Goal: Information Seeking & Learning: Learn about a topic

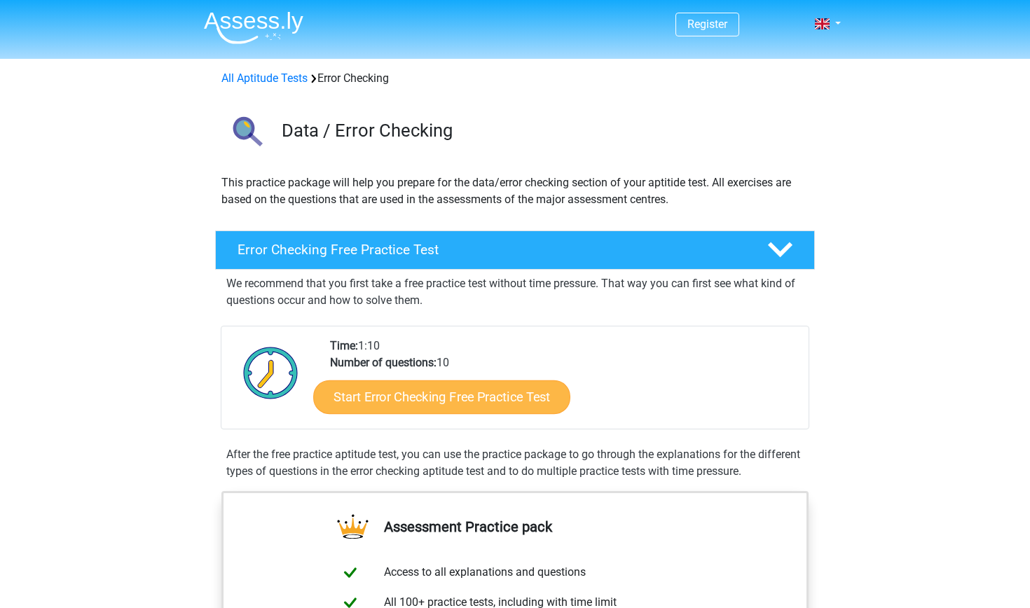
click at [455, 405] on link "Start Error Checking Free Practice Test" at bounding box center [441, 397] width 257 height 34
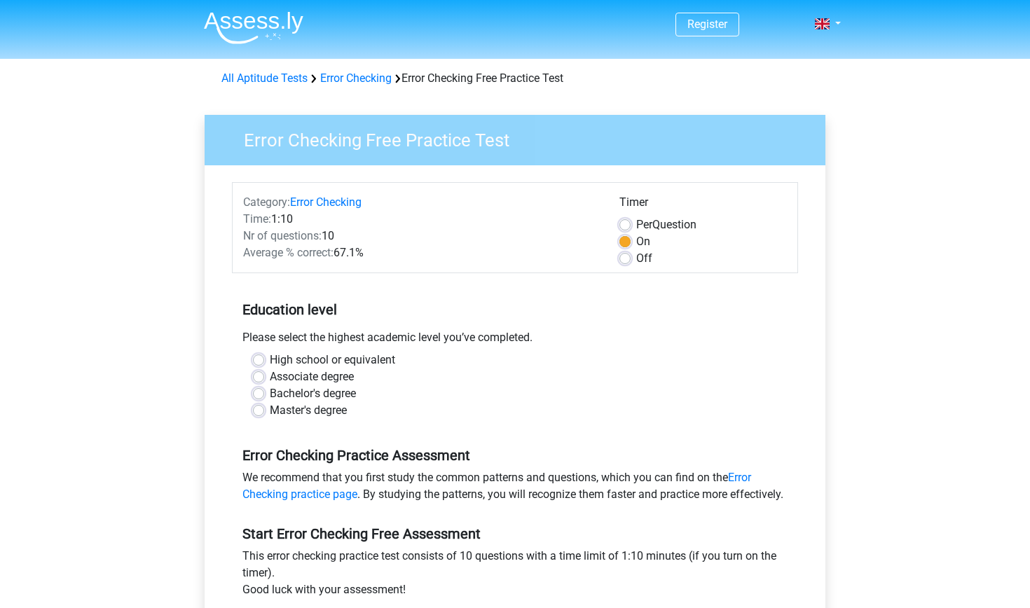
click at [270, 360] on label "High school or equivalent" at bounding box center [332, 360] width 125 height 17
click at [263, 360] on input "High school or equivalent" at bounding box center [258, 359] width 11 height 14
radio input "true"
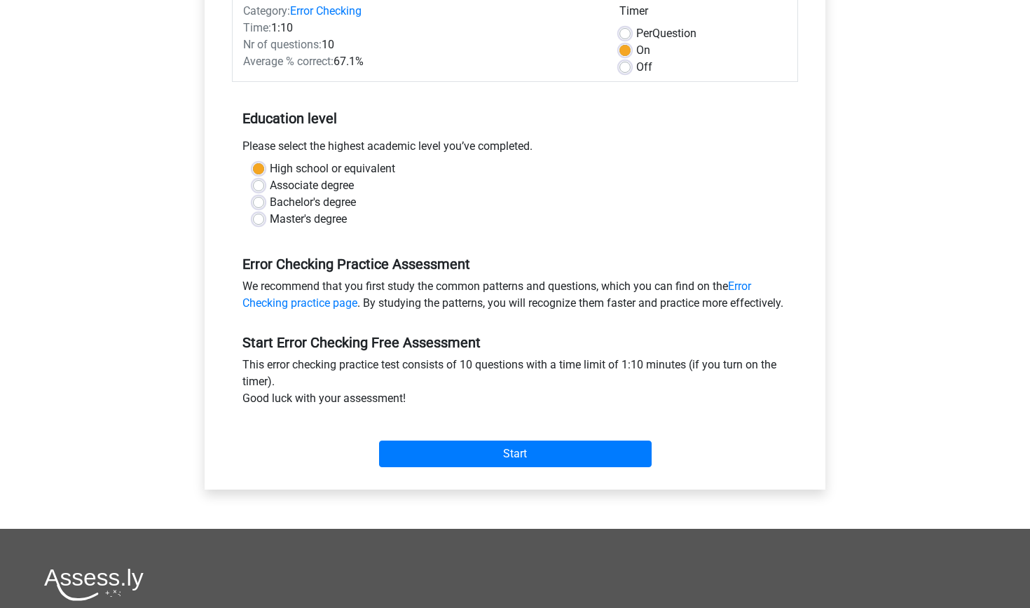
scroll to position [192, 0]
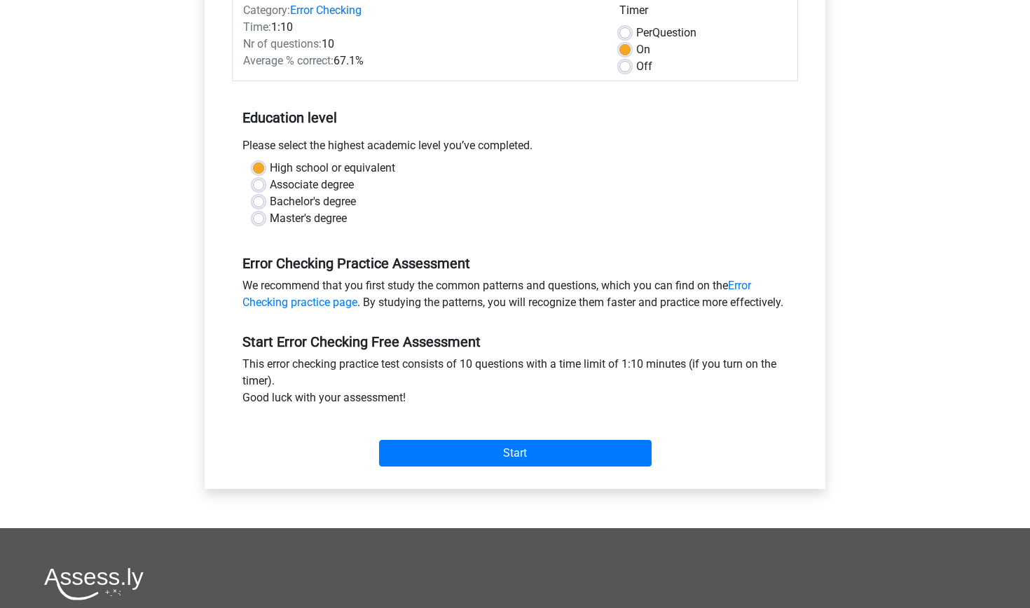
click at [636, 29] on label "Per Question" at bounding box center [666, 33] width 60 height 17
click at [625, 29] on input "Per Question" at bounding box center [624, 32] width 11 height 14
radio input "true"
click at [636, 53] on label "On" at bounding box center [643, 49] width 14 height 17
click at [626, 53] on input "On" at bounding box center [624, 48] width 11 height 14
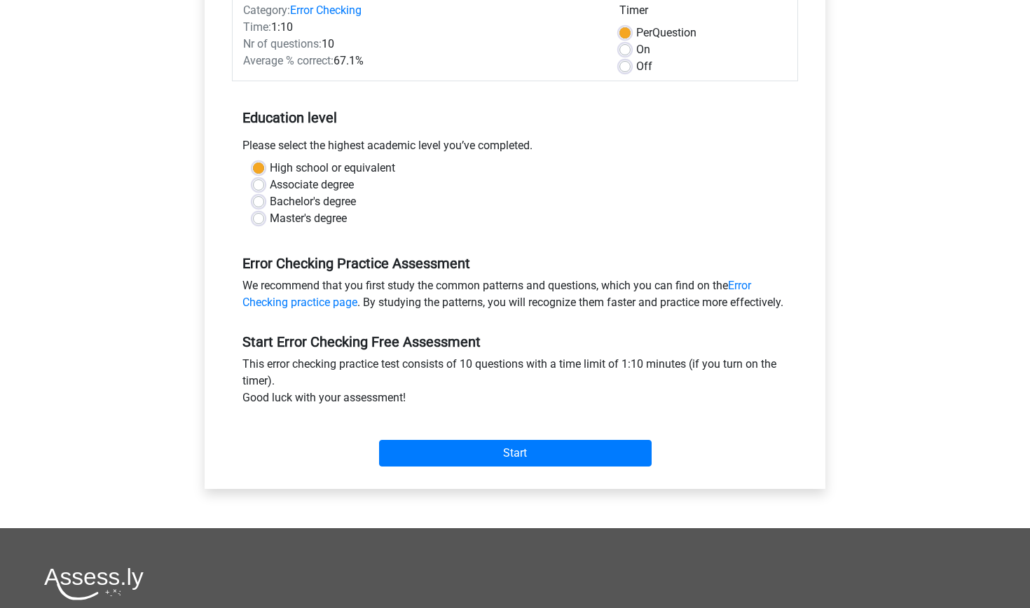
radio input "true"
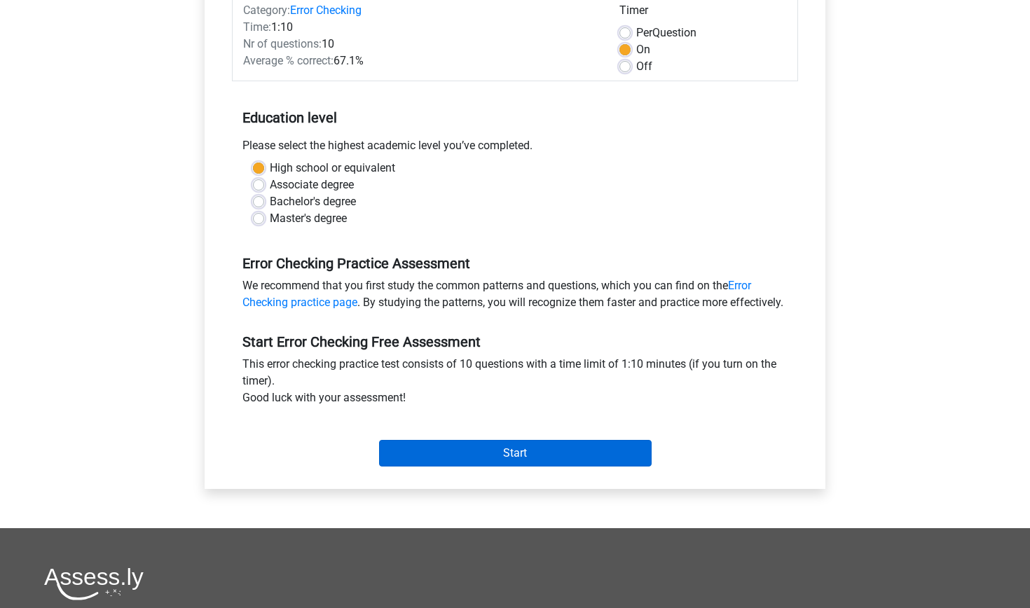
click at [581, 464] on input "Start" at bounding box center [515, 453] width 272 height 27
click at [636, 69] on label "Off" at bounding box center [644, 66] width 16 height 17
click at [626, 69] on input "Off" at bounding box center [624, 65] width 11 height 14
radio input "true"
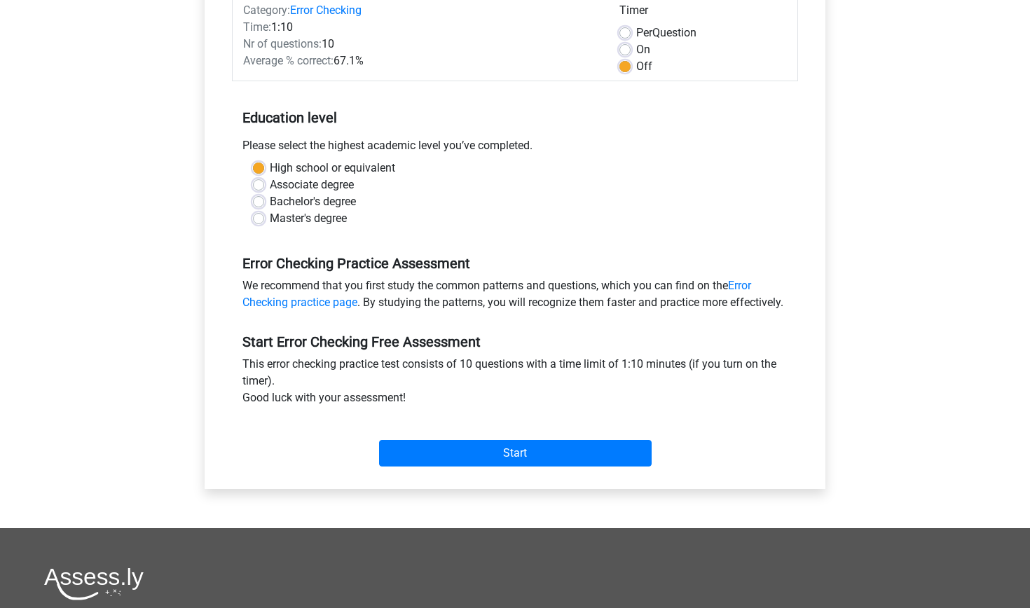
click at [636, 29] on label "Per Question" at bounding box center [666, 33] width 60 height 17
click at [625, 29] on input "Per Question" at bounding box center [624, 32] width 11 height 14
radio input "true"
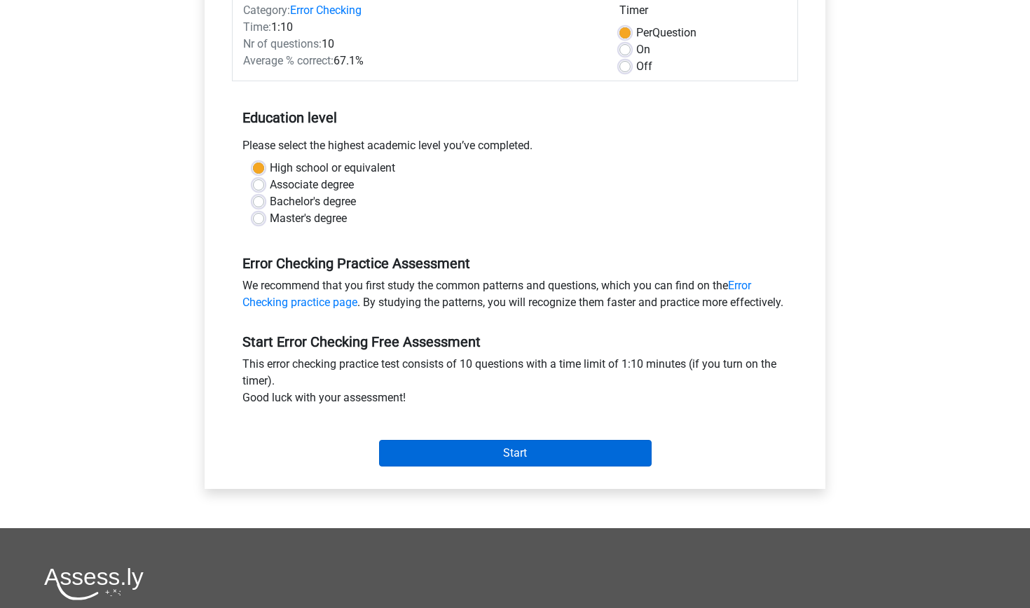
click at [513, 466] on input "Start" at bounding box center [515, 453] width 272 height 27
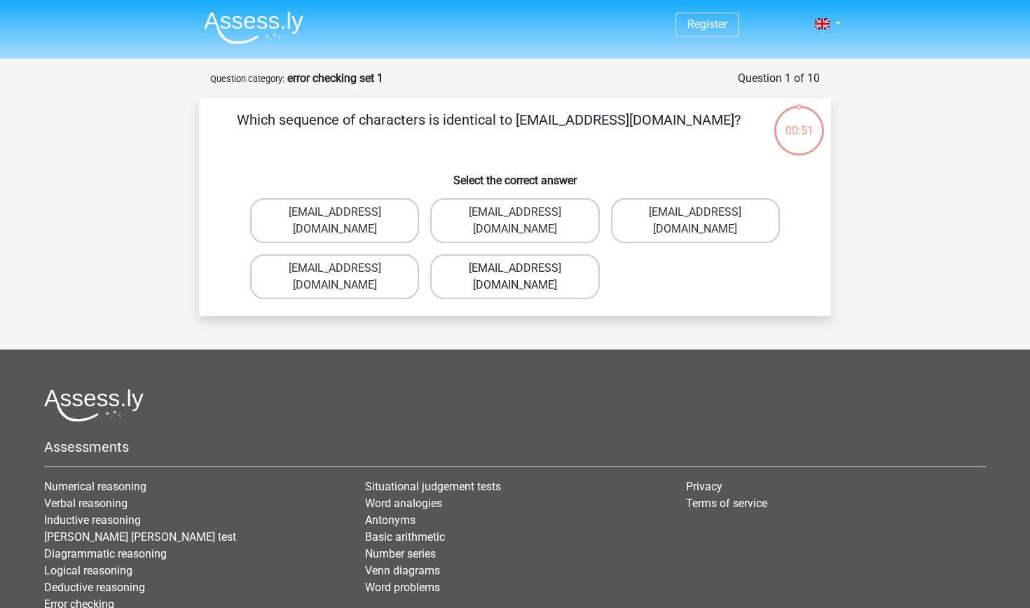
click at [549, 256] on label "[EMAIL_ADDRESS][DOMAIN_NAME]" at bounding box center [514, 276] width 169 height 45
click at [524, 268] on input "[EMAIL_ADDRESS][DOMAIN_NAME]" at bounding box center [519, 272] width 9 height 9
radio input "true"
click at [534, 258] on label "Evie_Meade@jointmail.com.uk" at bounding box center [514, 276] width 169 height 45
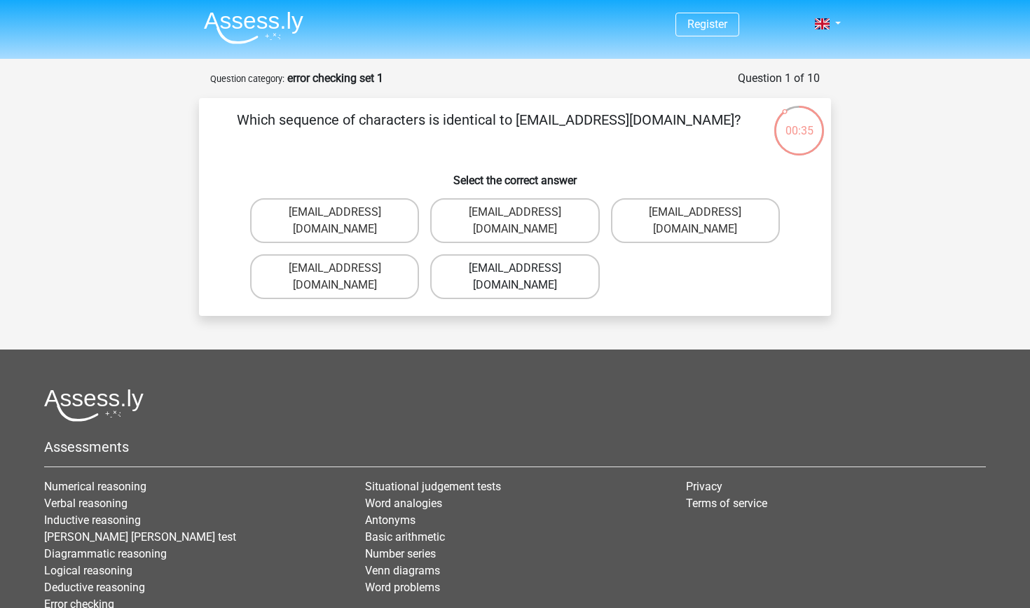
click at [524, 268] on input "Evie_Meade@jointmail.com.uk" at bounding box center [519, 272] width 9 height 9
radio input "true"
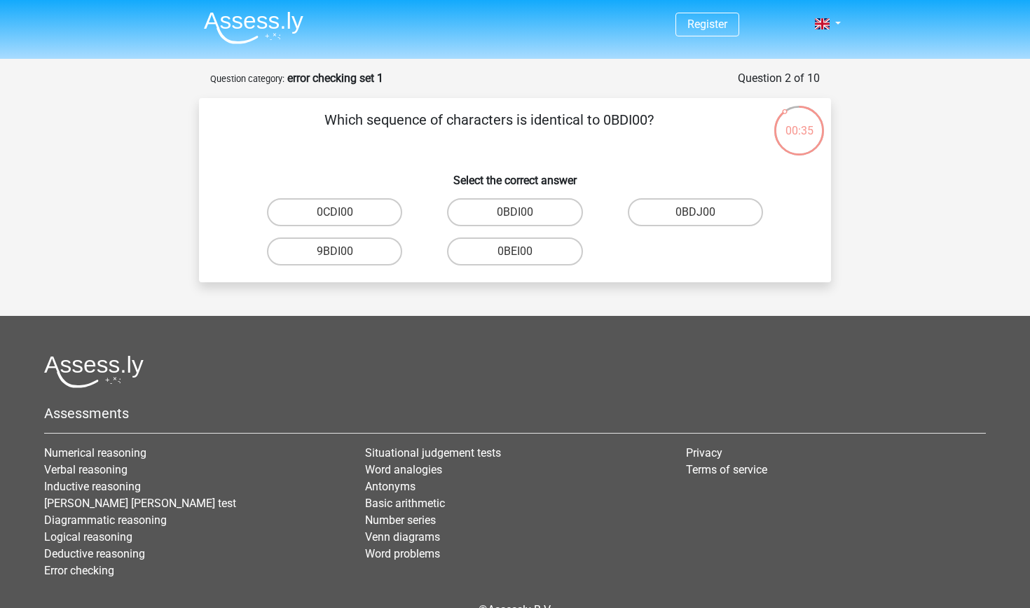
scroll to position [70, 0]
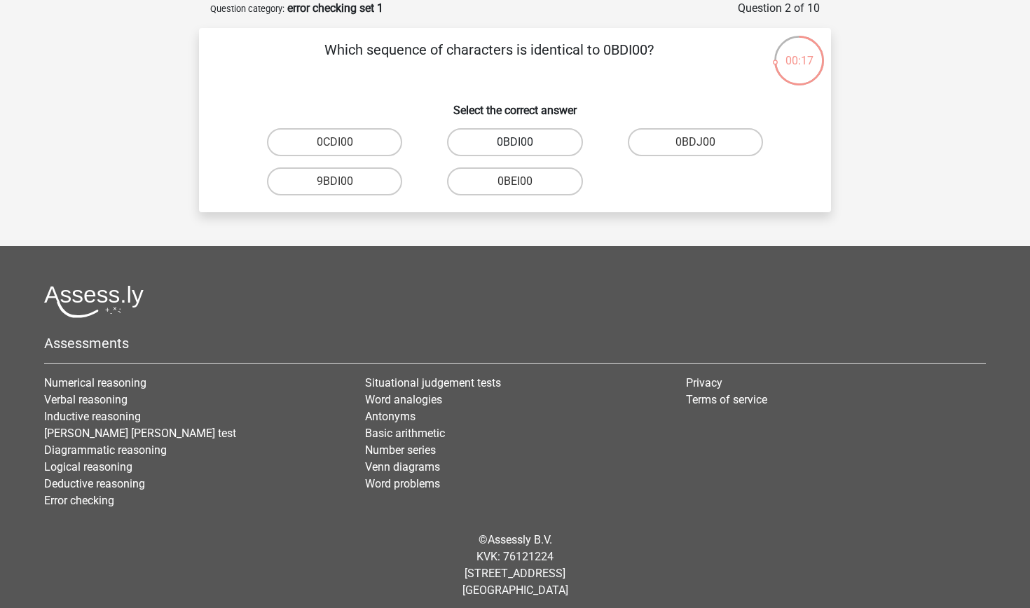
click at [525, 147] on label "0BDI00" at bounding box center [514, 142] width 135 height 28
click at [524, 147] on input "0BDI00" at bounding box center [519, 146] width 9 height 9
radio input "true"
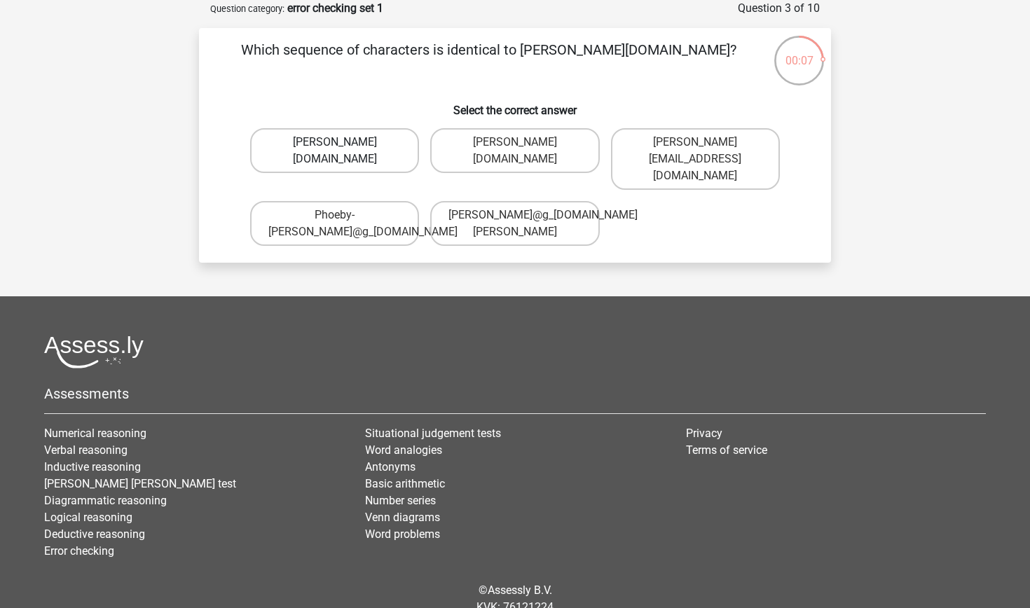
click at [384, 152] on label "Phoebe-Patterson@g_mail.gr" at bounding box center [334, 150] width 169 height 45
click at [344, 151] on input "Phoebe-Patterson@g_mail.gr" at bounding box center [339, 146] width 9 height 9
radio input "true"
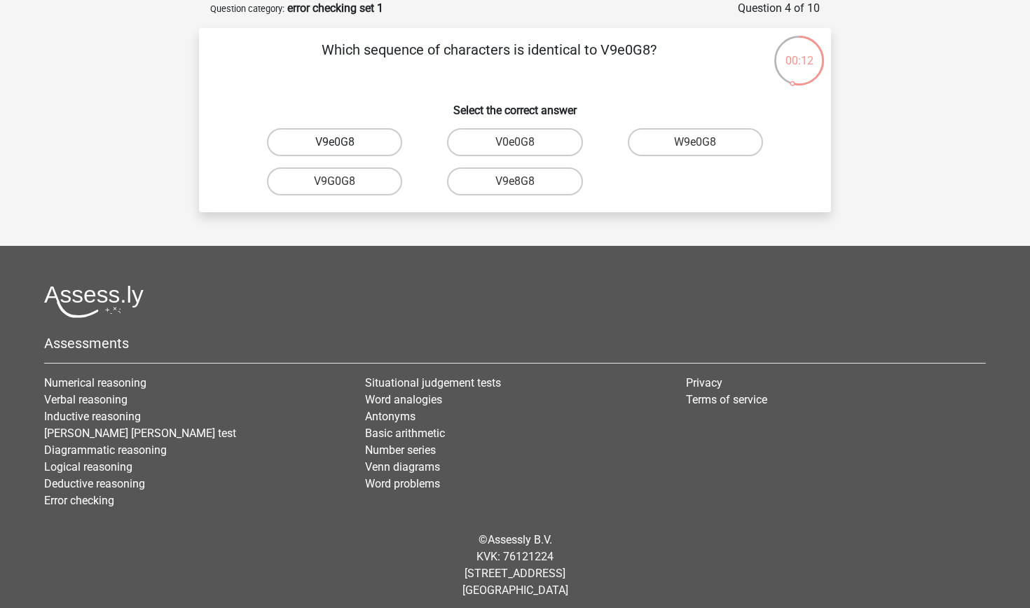
click at [362, 144] on label "V9e0G8" at bounding box center [334, 142] width 135 height 28
click at [344, 144] on input "V9e0G8" at bounding box center [339, 146] width 9 height 9
radio input "true"
click at [655, 145] on label "91051S" at bounding box center [695, 142] width 135 height 28
click at [695, 145] on input "91051S" at bounding box center [699, 146] width 9 height 9
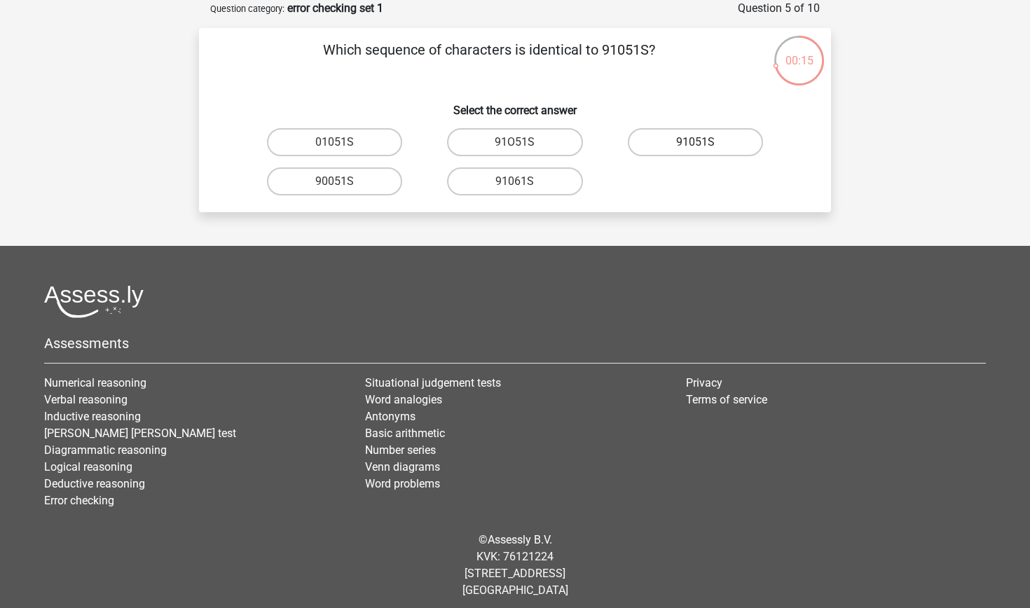
radio input "true"
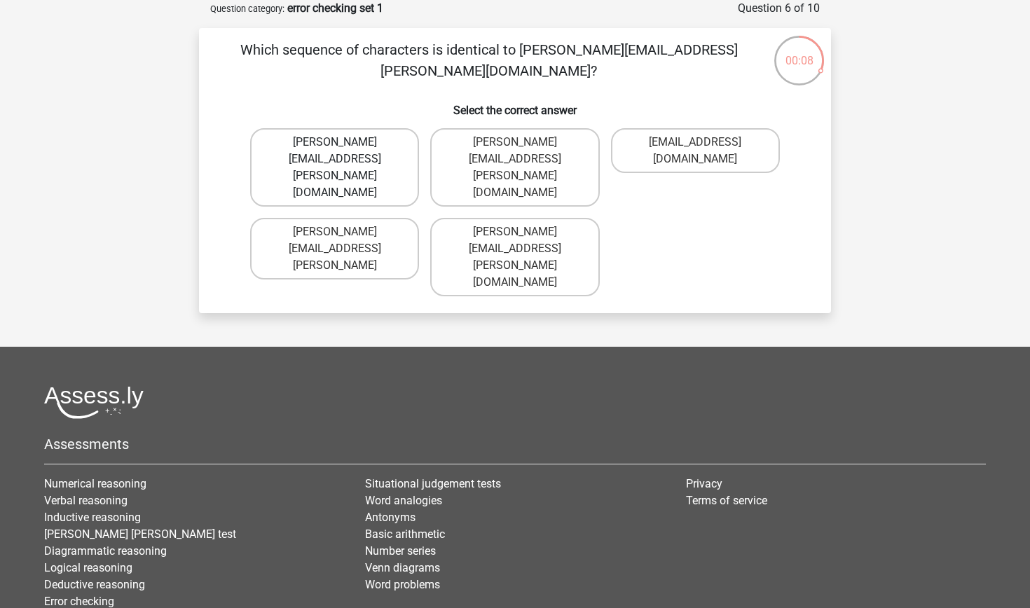
click at [387, 146] on label "Connor.Paterson@mailme.com" at bounding box center [334, 167] width 169 height 78
click at [344, 146] on input "Connor.Paterson@mailme.com" at bounding box center [339, 146] width 9 height 9
radio input "true"
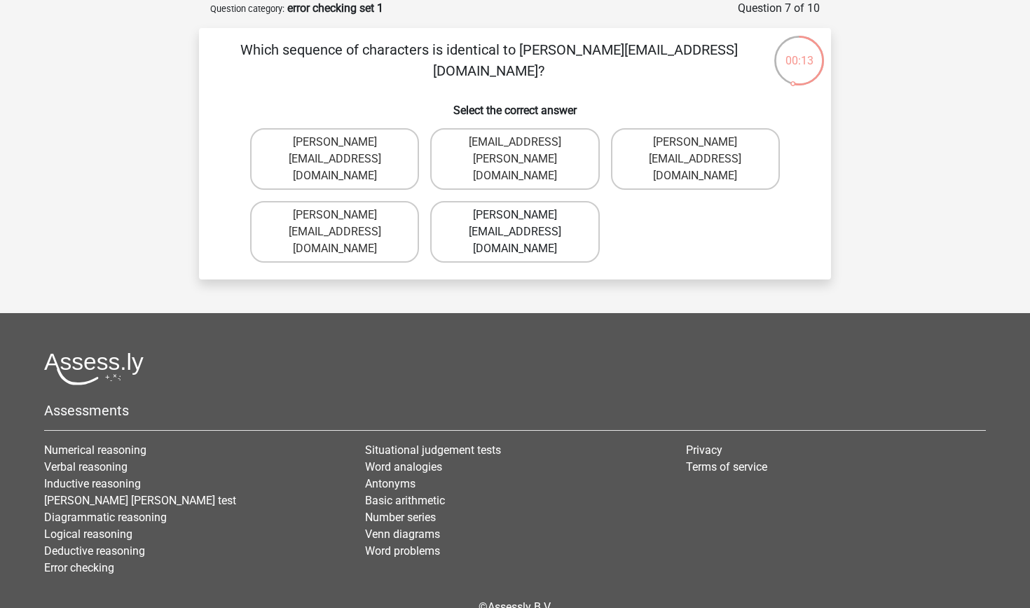
drag, startPoint x: 527, startPoint y: 221, endPoint x: 497, endPoint y: 221, distance: 30.8
click at [498, 221] on label "Ava-Caroll@mailme.uk.com" at bounding box center [514, 232] width 169 height 62
click at [515, 221] on input "Ava-Caroll@mailme.uk.com" at bounding box center [519, 219] width 9 height 9
radio input "true"
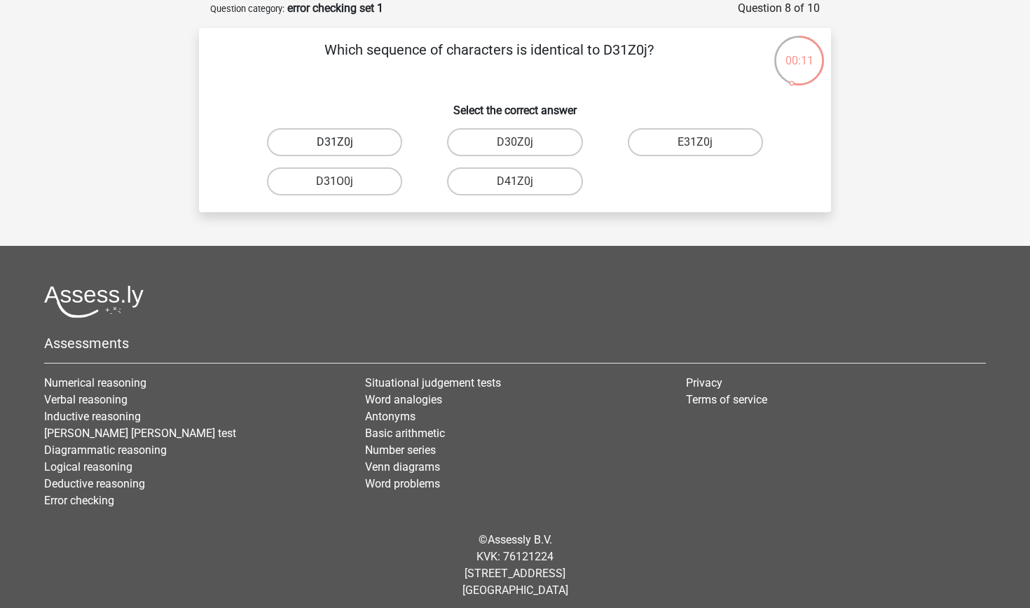
click at [378, 136] on label "D31Z0j" at bounding box center [334, 142] width 135 height 28
click at [344, 142] on input "D31Z0j" at bounding box center [339, 146] width 9 height 9
radio input "true"
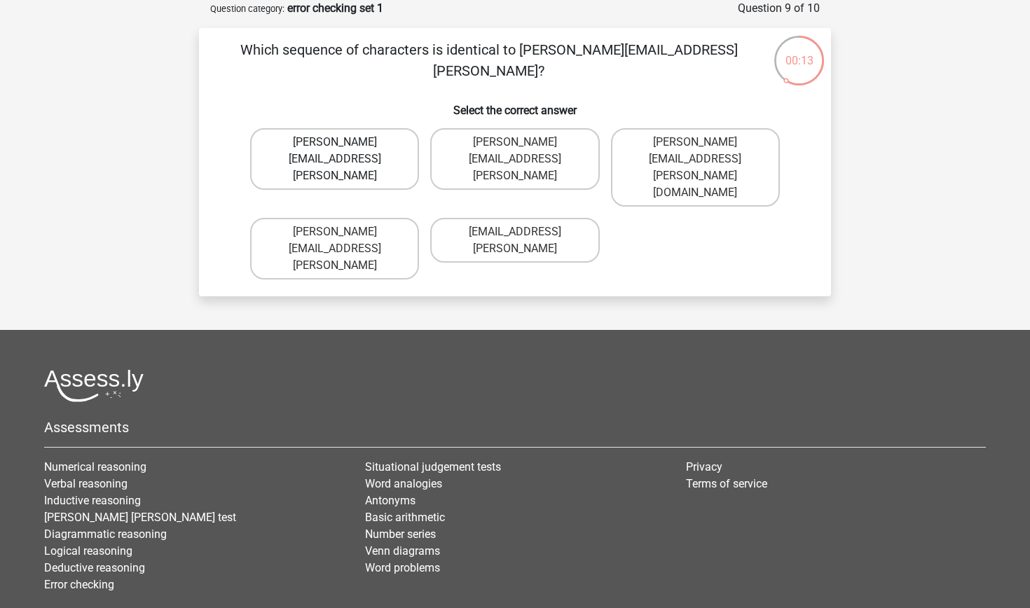
click at [335, 141] on label "Arthur.Bradley@mailme.coo" at bounding box center [334, 159] width 169 height 62
click at [335, 142] on input "Arthur.Bradley@mailme.coo" at bounding box center [339, 146] width 9 height 9
radio input "true"
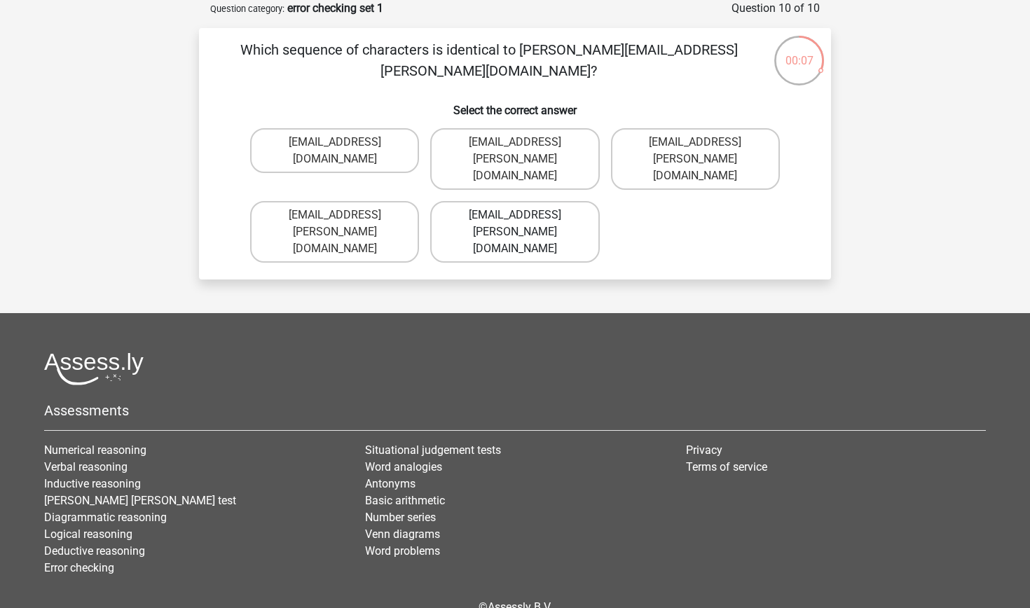
click at [464, 201] on label "Theo+Sadler@g-mail.uk.com" at bounding box center [514, 232] width 169 height 62
click at [515, 215] on input "Theo+Sadler@g-mail.uk.com" at bounding box center [519, 219] width 9 height 9
radio input "true"
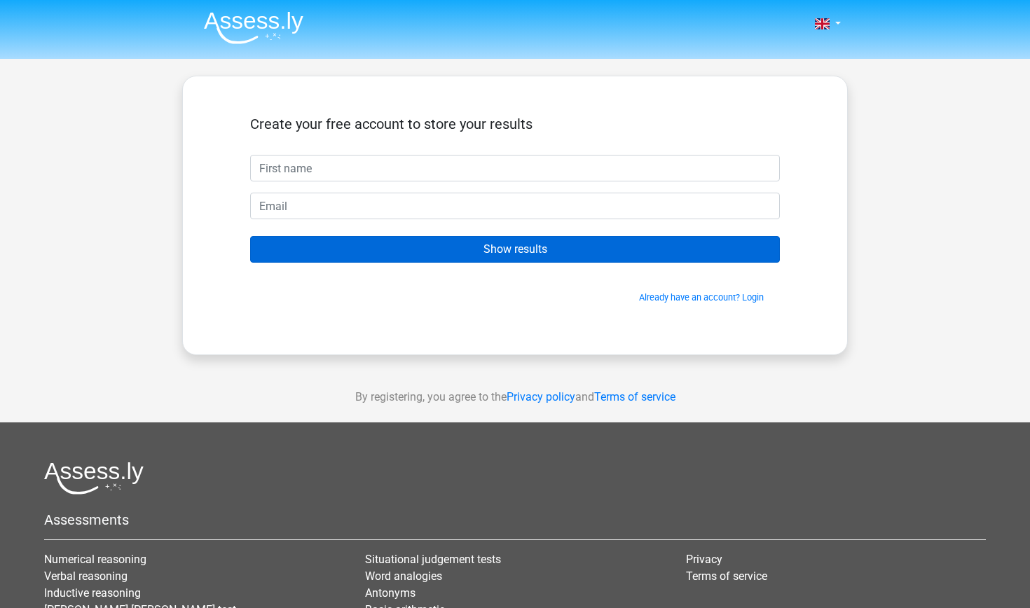
click at [574, 249] on input "Show results" at bounding box center [515, 249] width 530 height 27
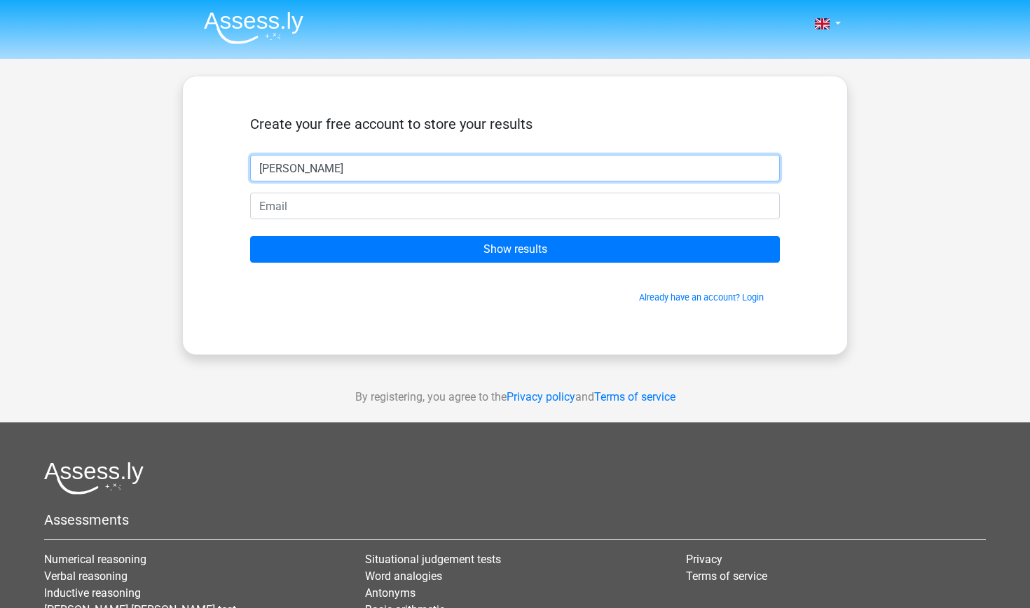
type input "[PERSON_NAME]"
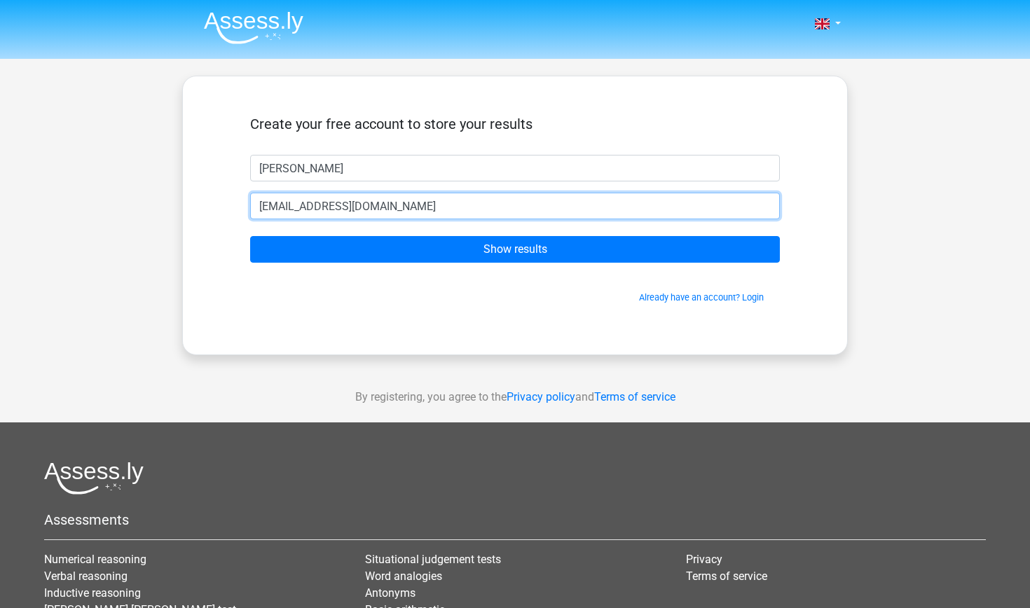
type input "[EMAIL_ADDRESS][DOMAIN_NAME]"
click at [515, 249] on input "Show results" at bounding box center [515, 249] width 530 height 27
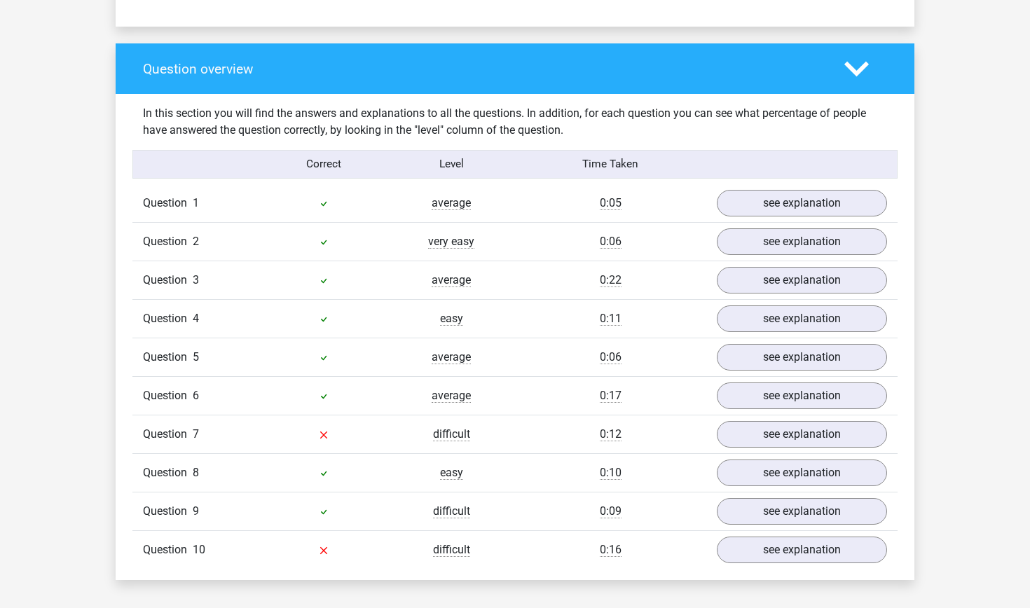
scroll to position [995, 0]
click at [773, 432] on link "see explanation" at bounding box center [801, 433] width 195 height 31
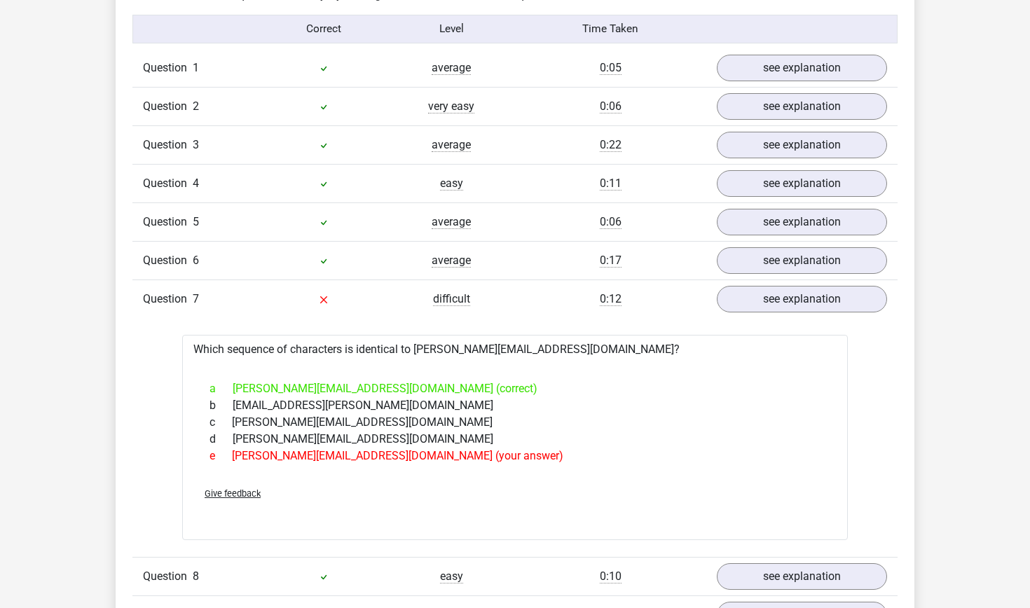
scroll to position [1132, 0]
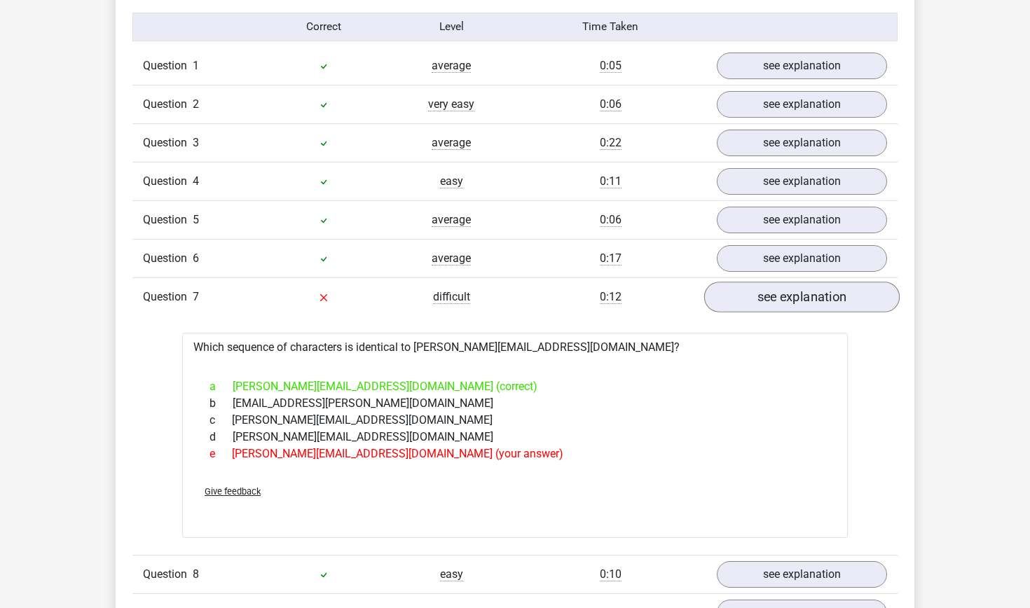
click at [830, 298] on link "see explanation" at bounding box center [801, 297] width 195 height 31
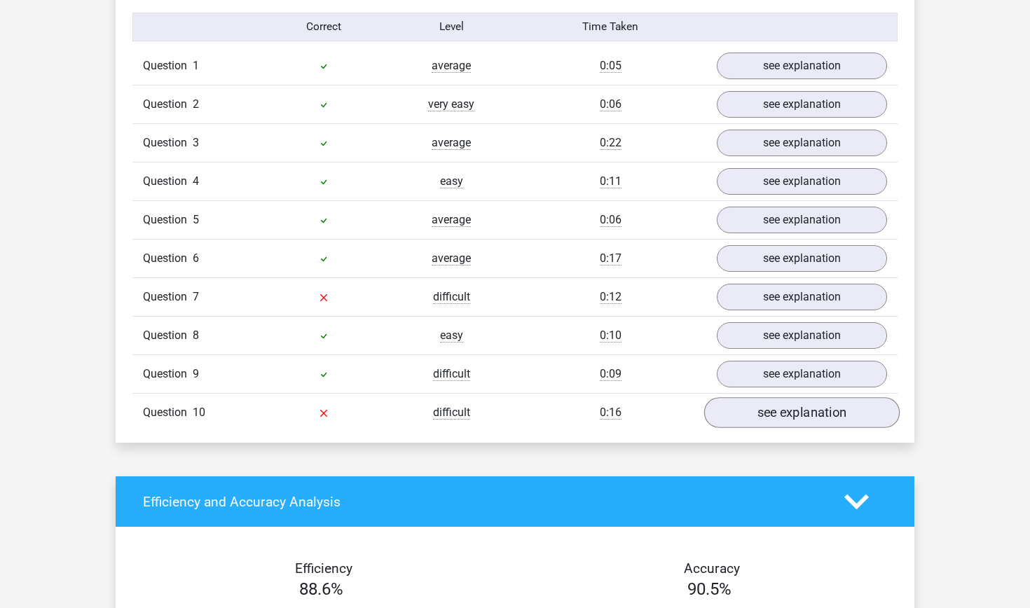
click at [819, 406] on link "see explanation" at bounding box center [801, 412] width 195 height 31
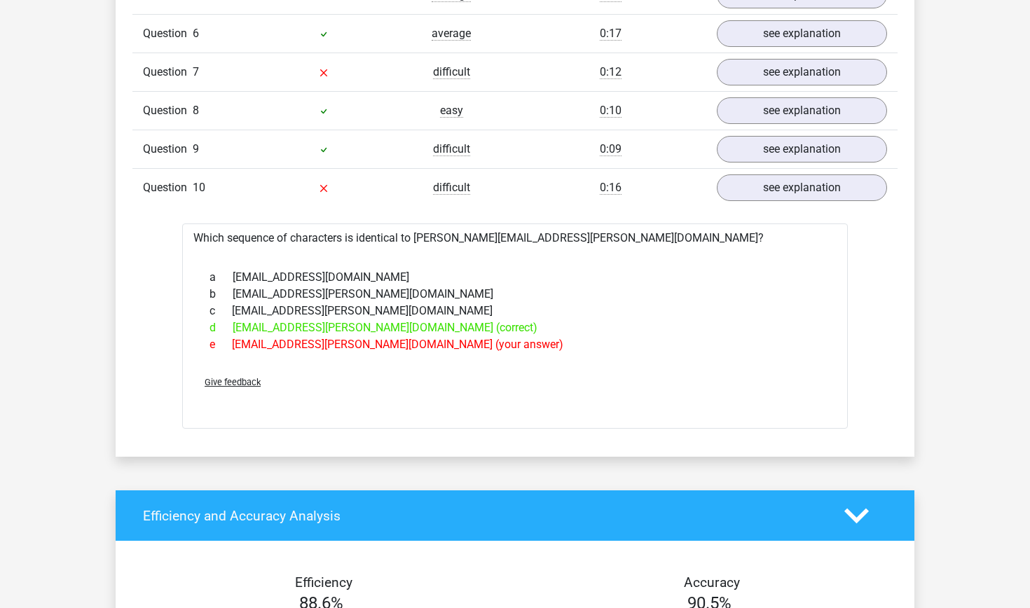
scroll to position [1358, 0]
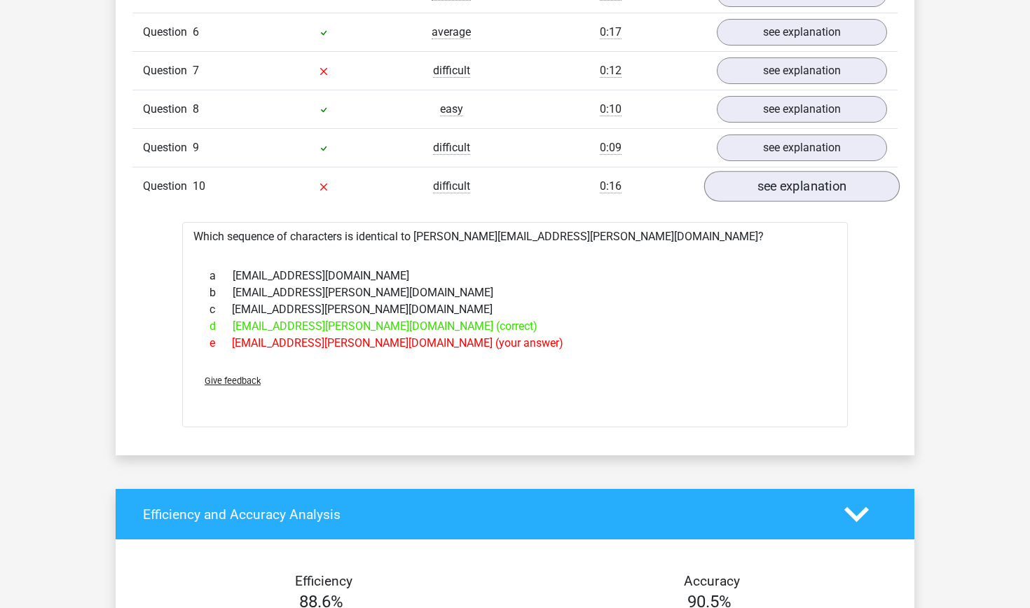
click at [841, 191] on link "see explanation" at bounding box center [801, 186] width 195 height 31
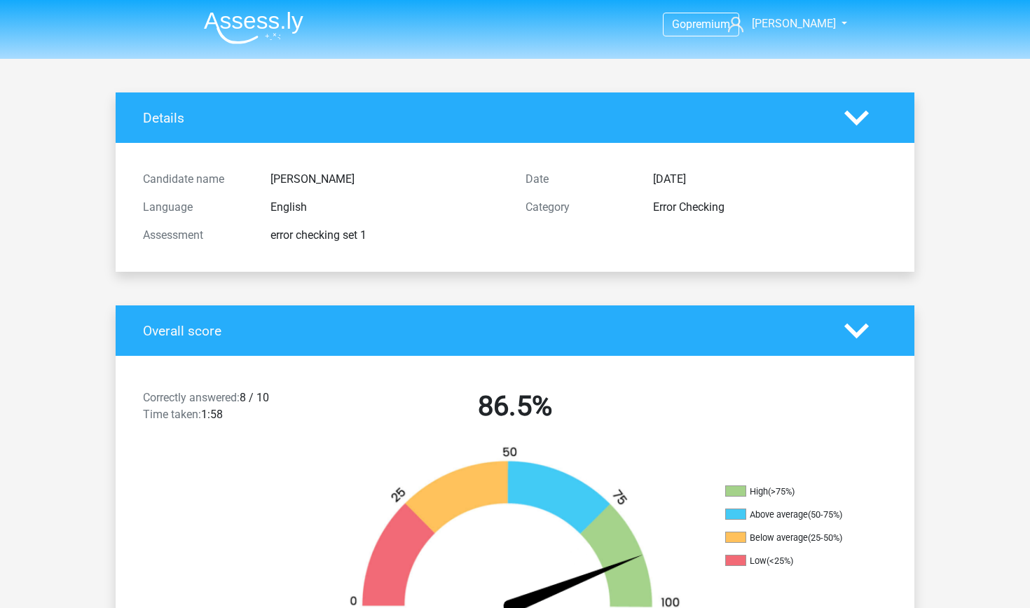
scroll to position [0, 0]
click at [237, 25] on img at bounding box center [253, 27] width 99 height 33
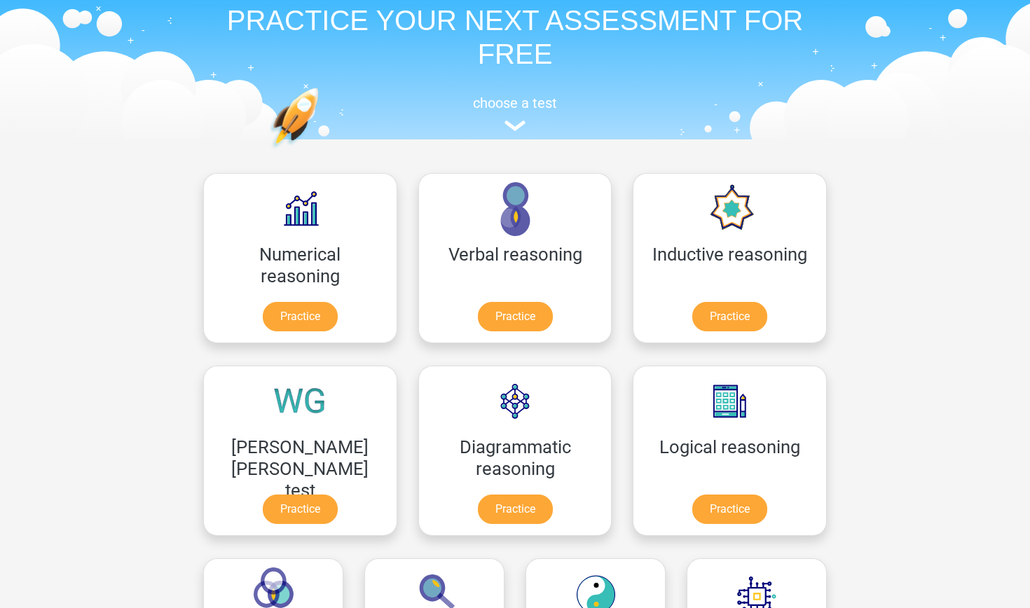
scroll to position [63, 0]
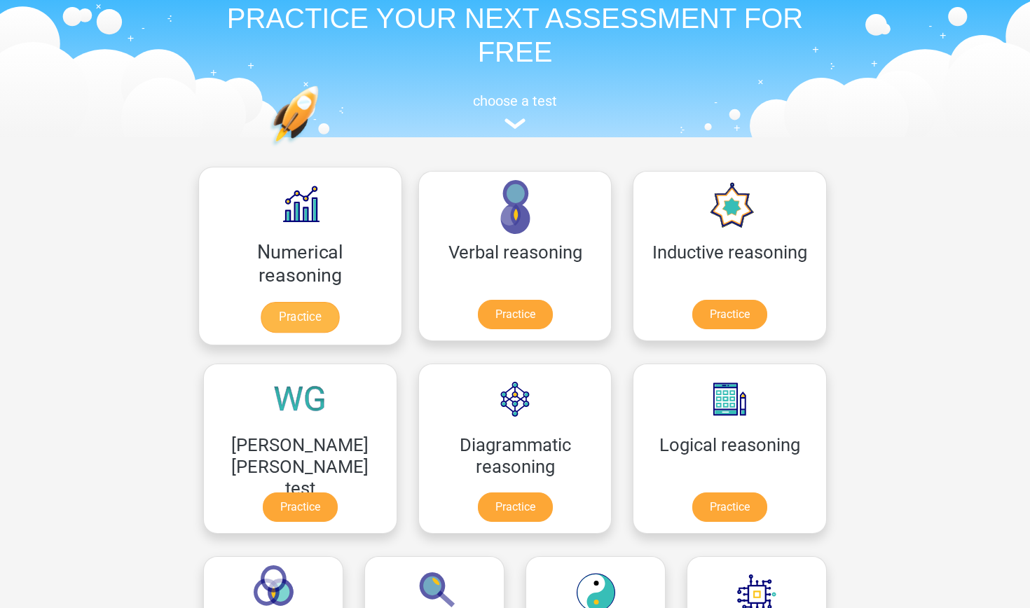
click at [261, 325] on link "Practice" at bounding box center [300, 317] width 78 height 31
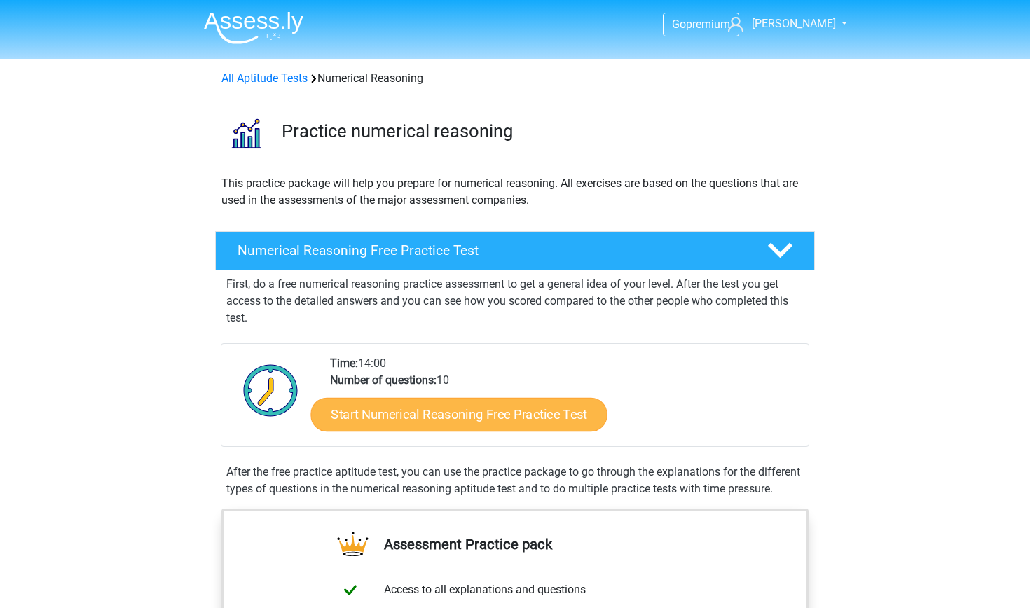
click at [413, 415] on link "Start Numerical Reasoning Free Practice Test" at bounding box center [459, 414] width 296 height 34
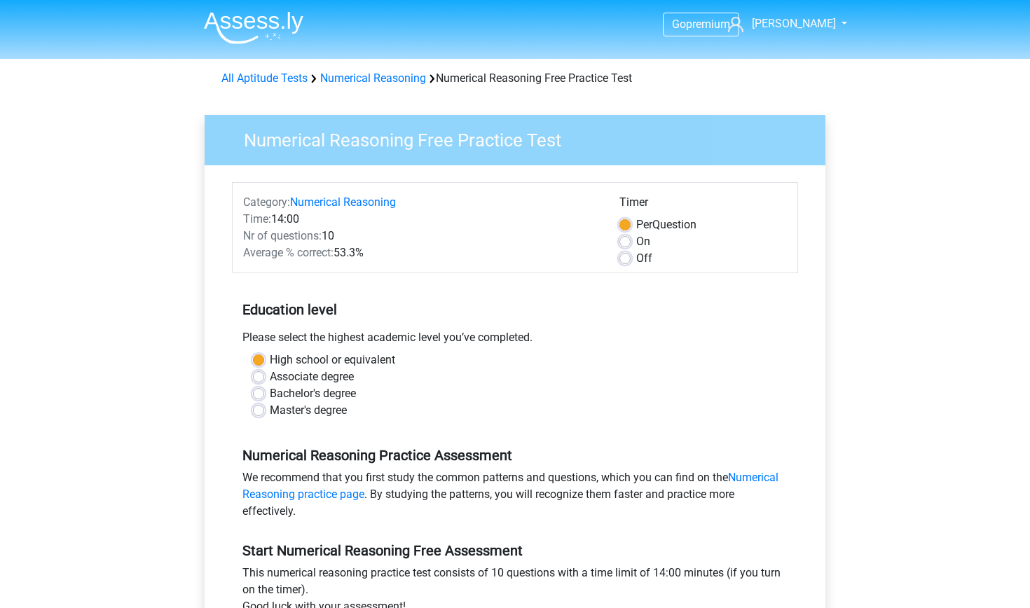
click at [636, 259] on label "Off" at bounding box center [644, 258] width 16 height 17
click at [628, 259] on input "Off" at bounding box center [624, 257] width 11 height 14
radio input "true"
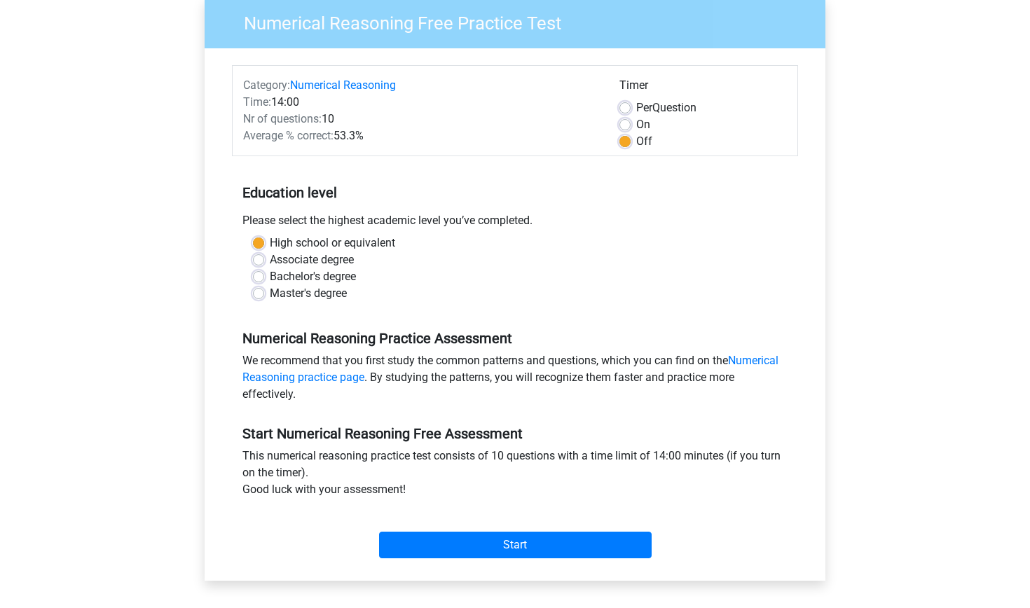
scroll to position [121, 0]
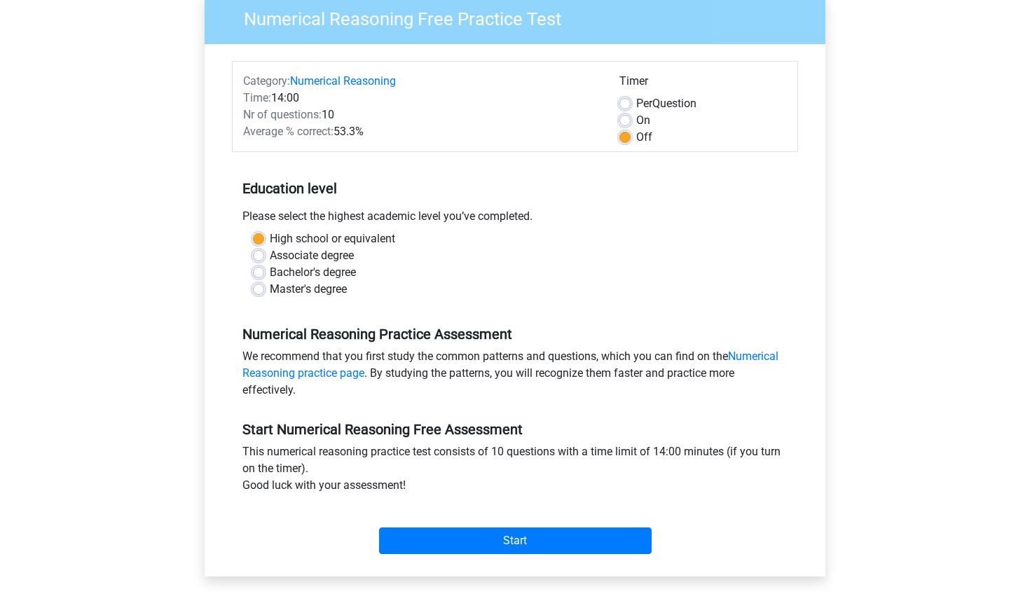
click at [636, 121] on label "On" at bounding box center [643, 120] width 14 height 17
click at [626, 121] on input "On" at bounding box center [624, 119] width 11 height 14
radio input "true"
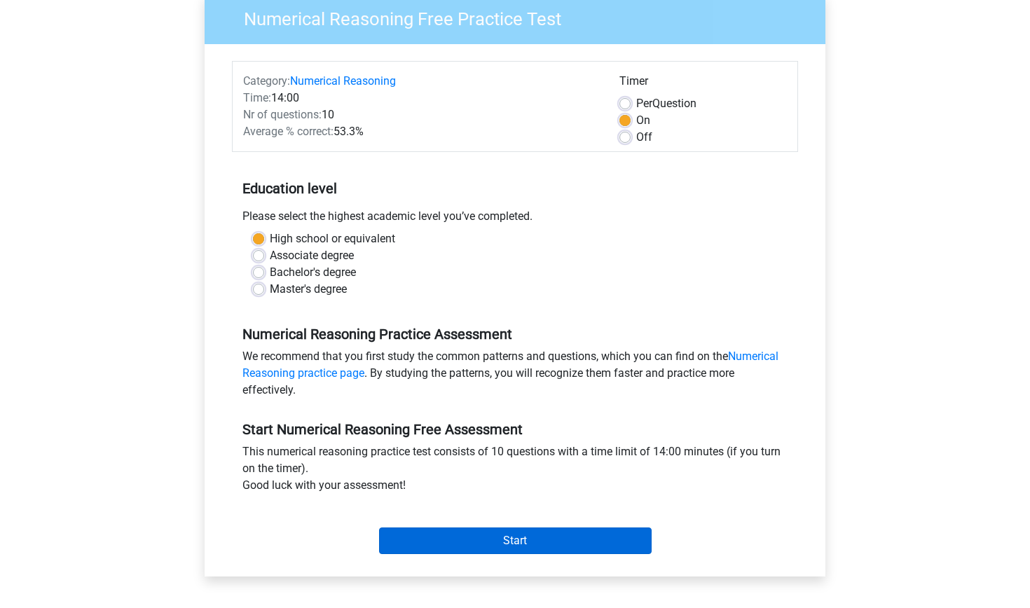
click at [509, 548] on input "Start" at bounding box center [515, 540] width 272 height 27
click at [636, 137] on label "Off" at bounding box center [644, 137] width 16 height 17
click at [628, 137] on input "Off" at bounding box center [624, 136] width 11 height 14
radio input "true"
click at [507, 545] on input "Start" at bounding box center [515, 540] width 272 height 27
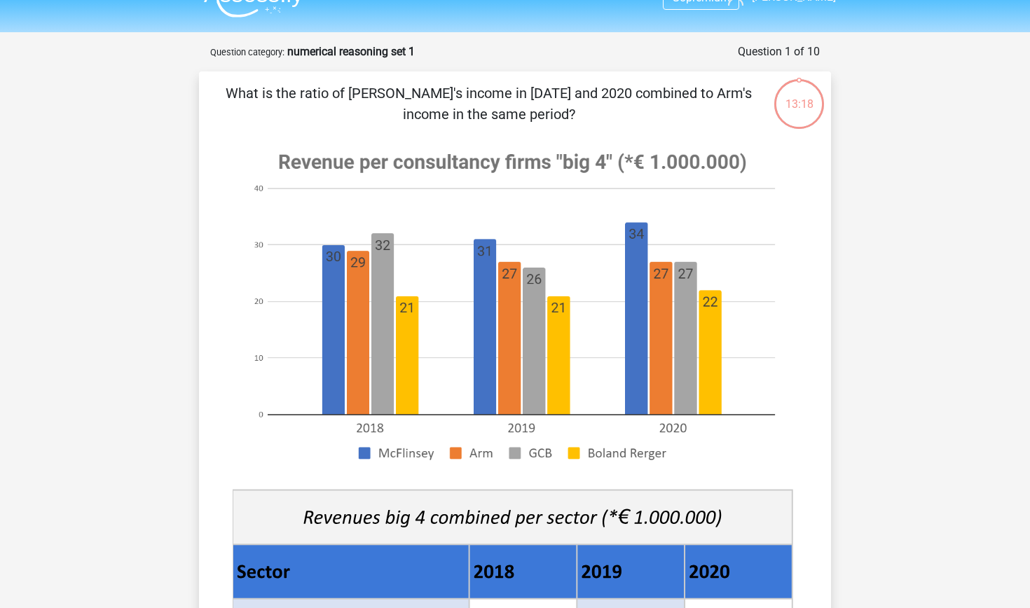
scroll to position [22, 0]
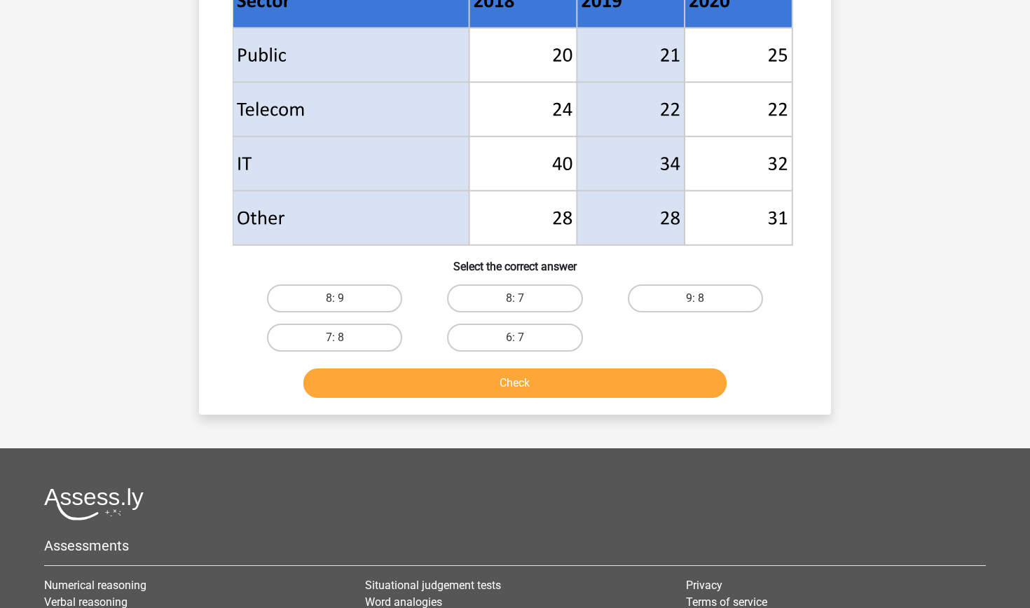
scroll to position [554, 0]
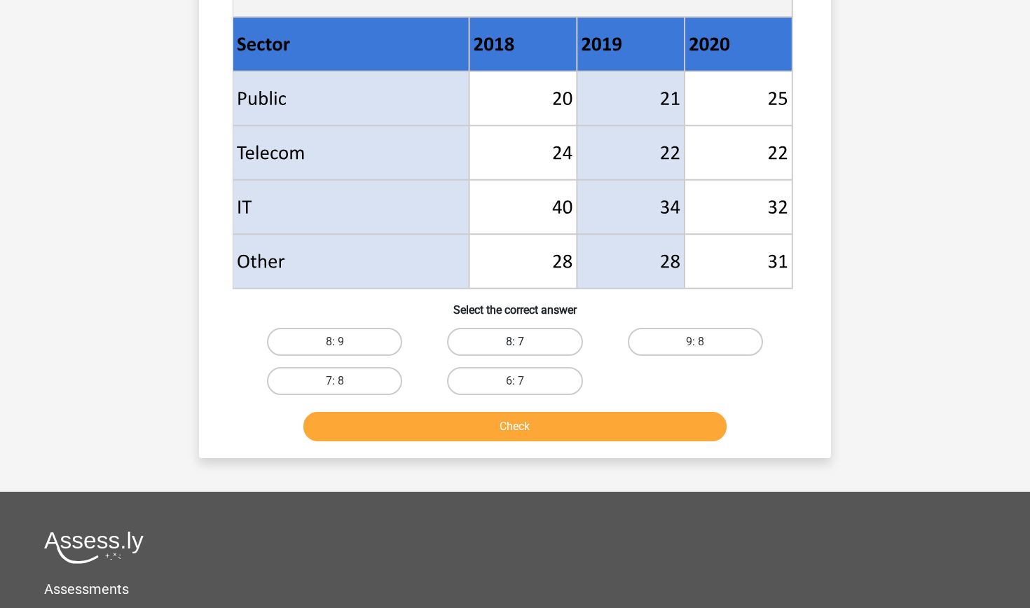
click at [484, 347] on label "8: 7" at bounding box center [514, 342] width 135 height 28
click at [515, 347] on input "8: 7" at bounding box center [519, 346] width 9 height 9
radio input "true"
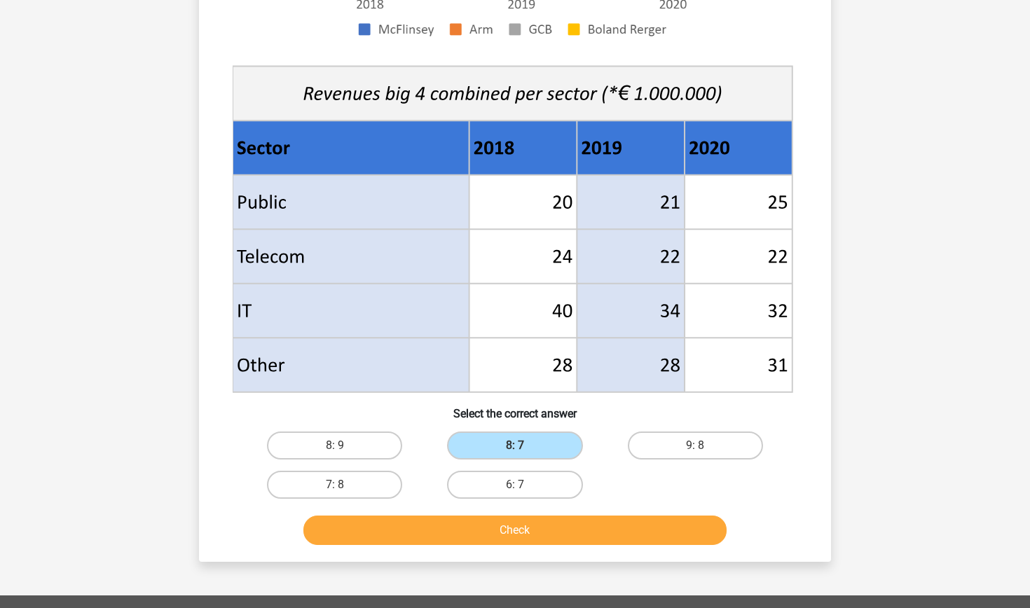
scroll to position [450, 0]
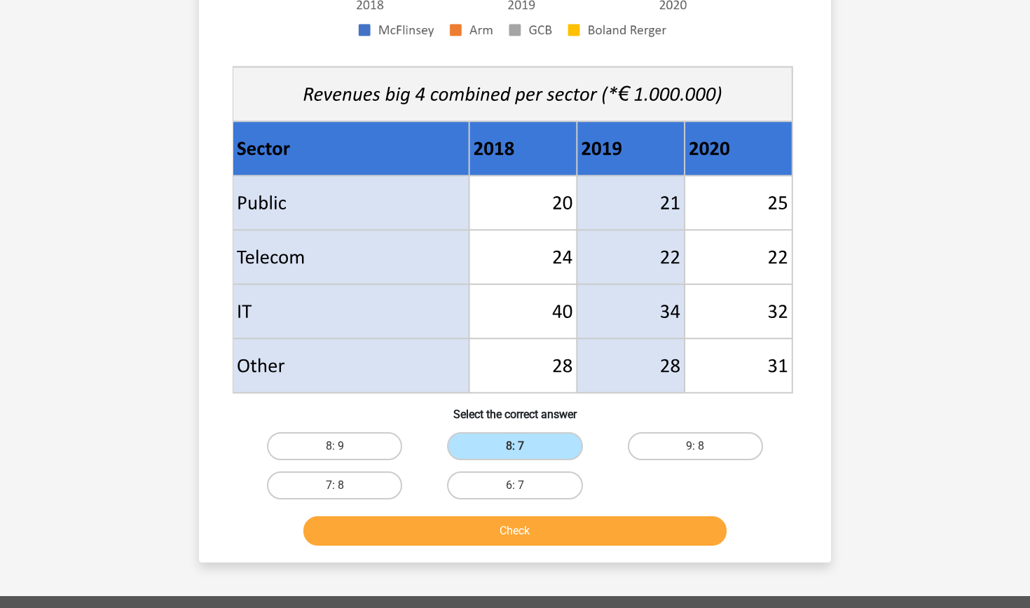
click at [610, 532] on button "Check" at bounding box center [515, 530] width 424 height 29
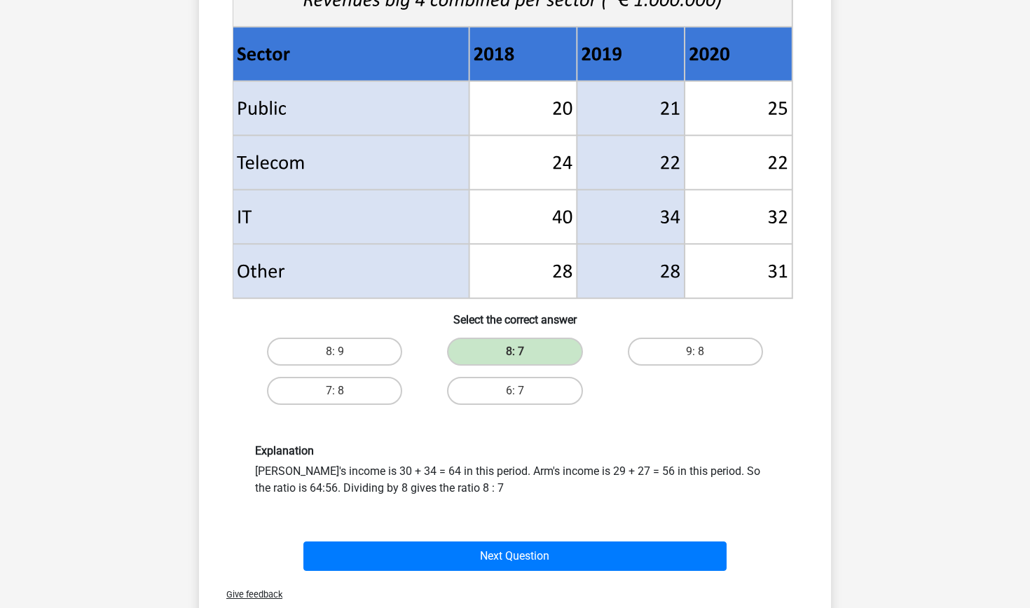
scroll to position [546, 0]
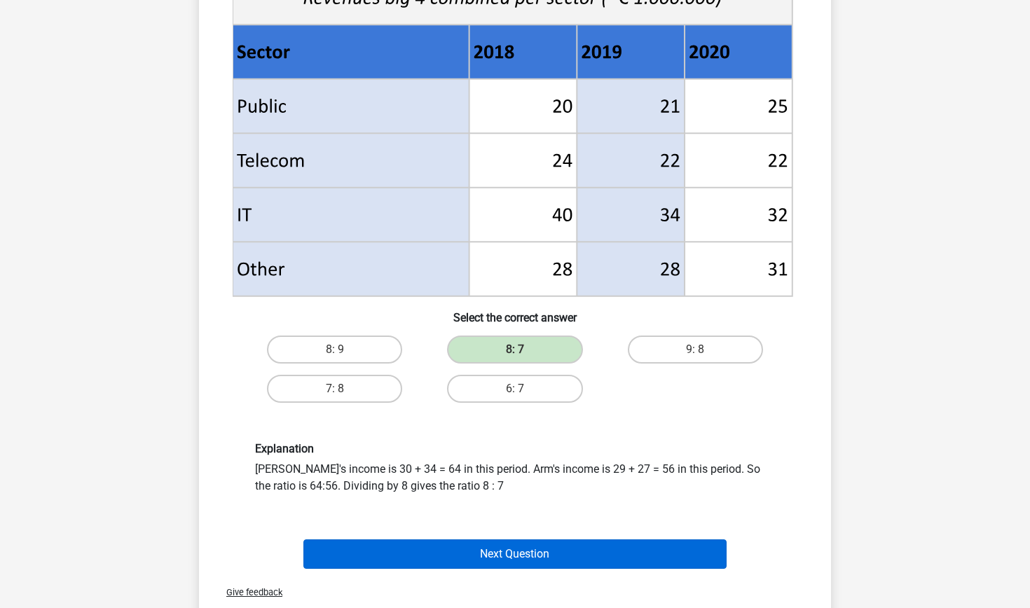
click at [674, 545] on button "Next Question" at bounding box center [515, 553] width 424 height 29
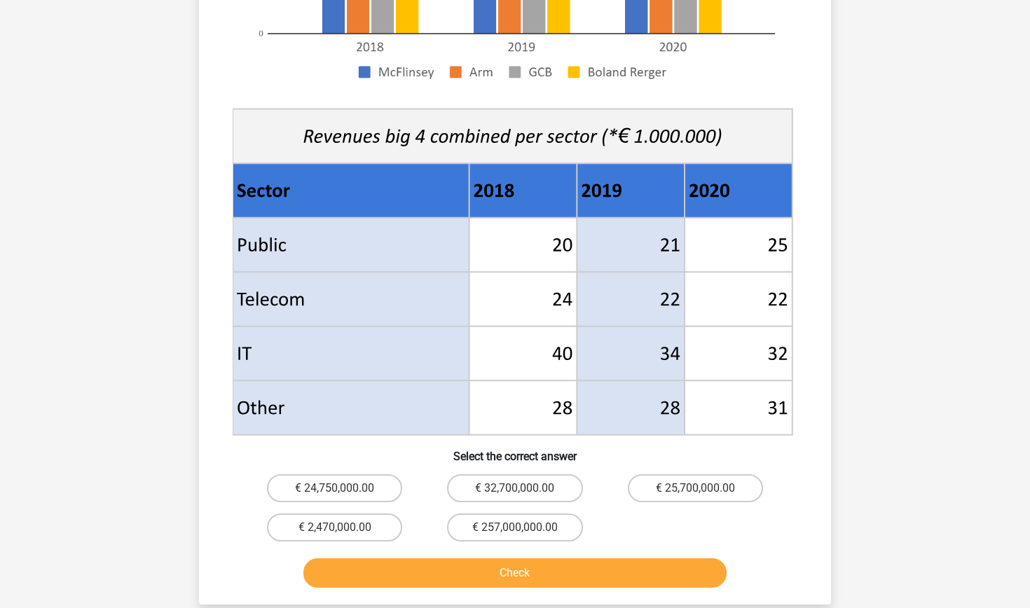
scroll to position [429, 0]
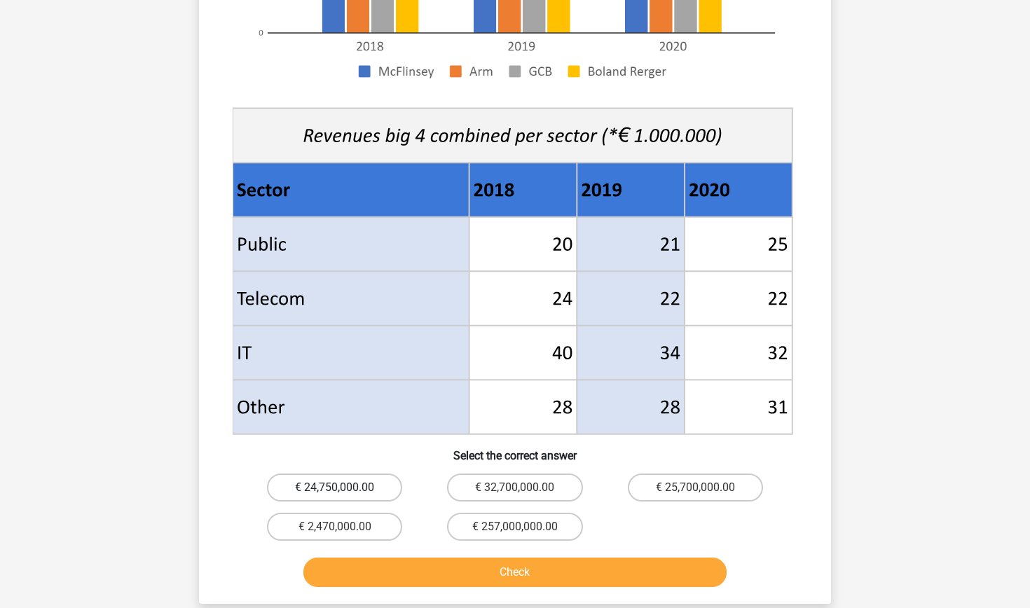
click at [347, 478] on label "€ 24,750,000.00" at bounding box center [334, 487] width 135 height 28
click at [344, 487] on input "€ 24,750,000.00" at bounding box center [339, 491] width 9 height 9
radio input "true"
click at [511, 581] on button "Check" at bounding box center [515, 572] width 424 height 29
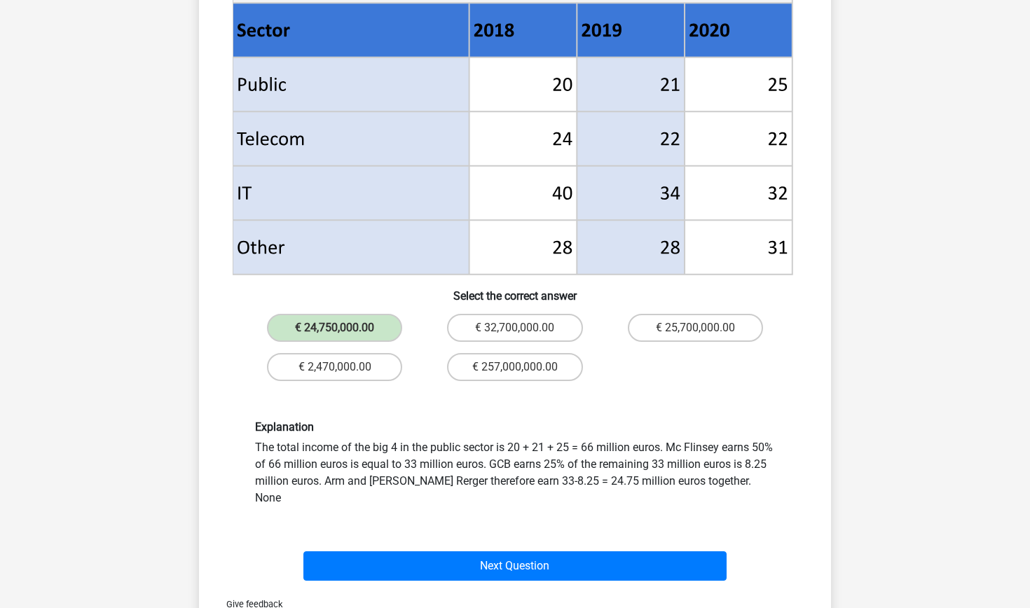
scroll to position [597, 0]
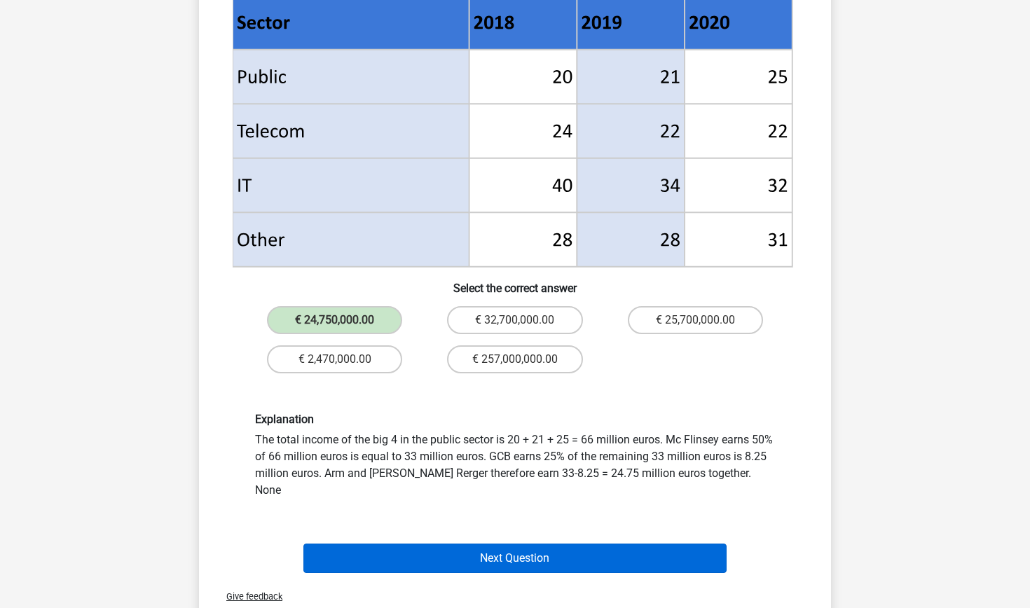
click at [614, 545] on button "Next Question" at bounding box center [515, 558] width 424 height 29
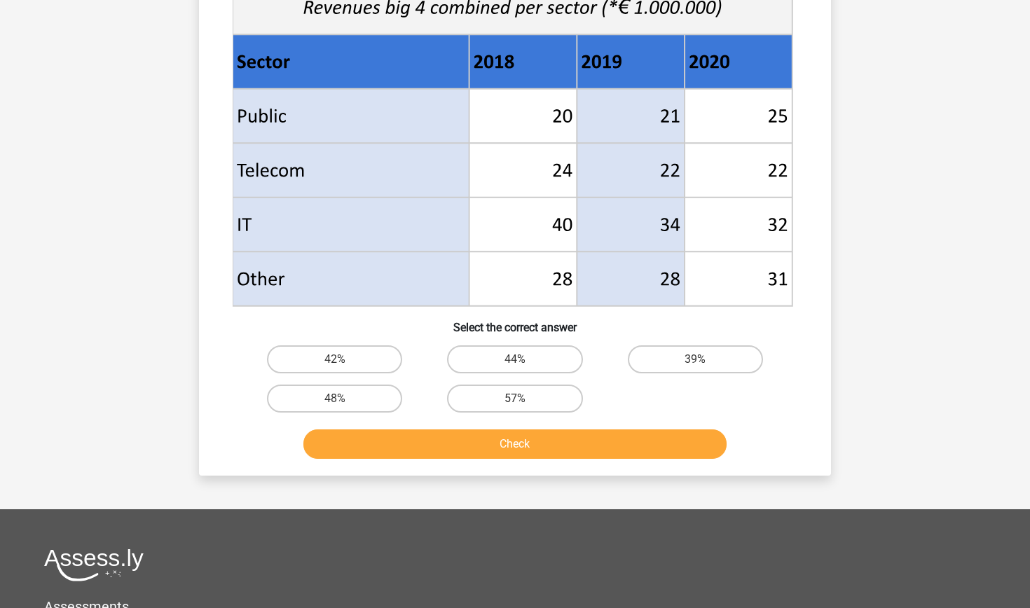
scroll to position [538, 0]
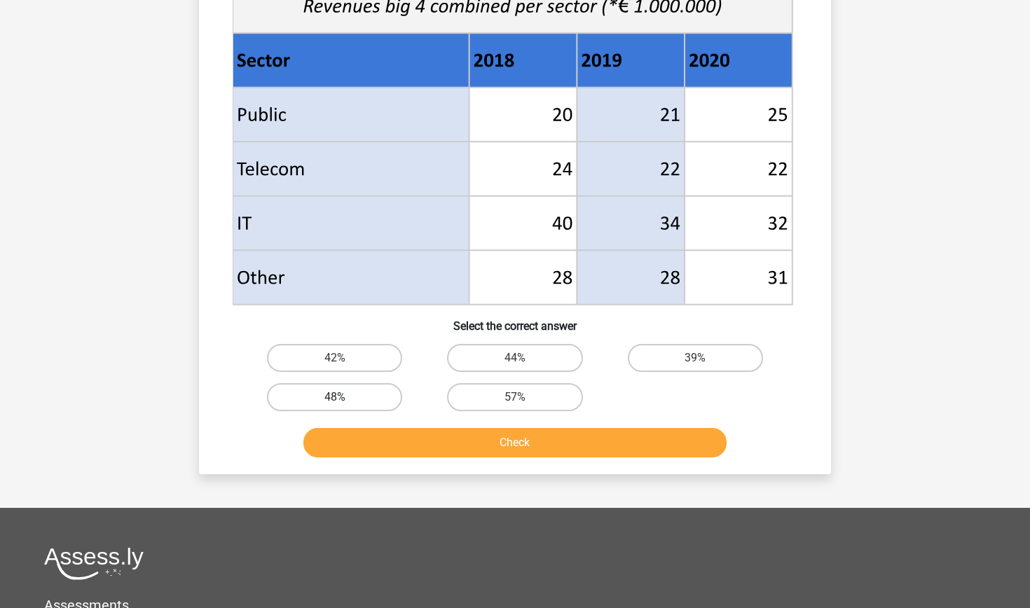
click at [380, 399] on label "48%" at bounding box center [334, 397] width 135 height 28
click at [344, 399] on input "48%" at bounding box center [339, 401] width 9 height 9
radio input "true"
click at [445, 447] on button "Check" at bounding box center [515, 442] width 424 height 29
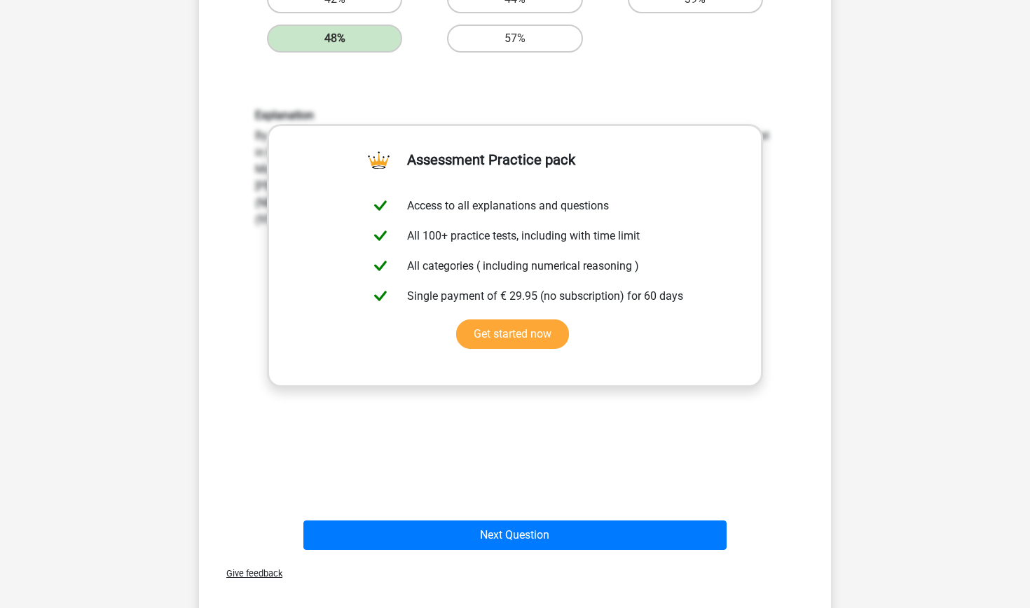
scroll to position [898, 0]
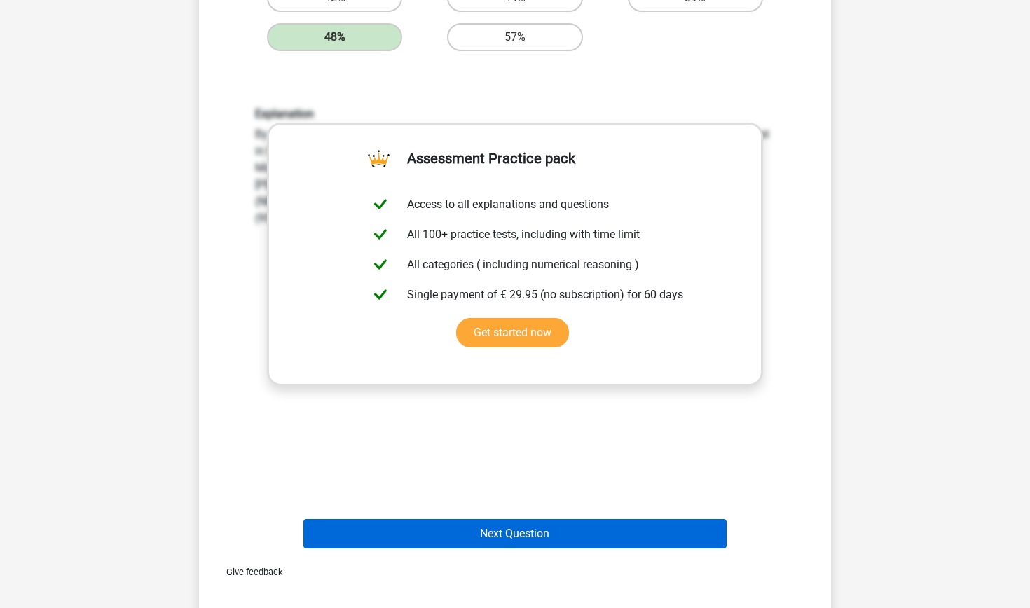
click at [567, 527] on button "Next Question" at bounding box center [515, 533] width 424 height 29
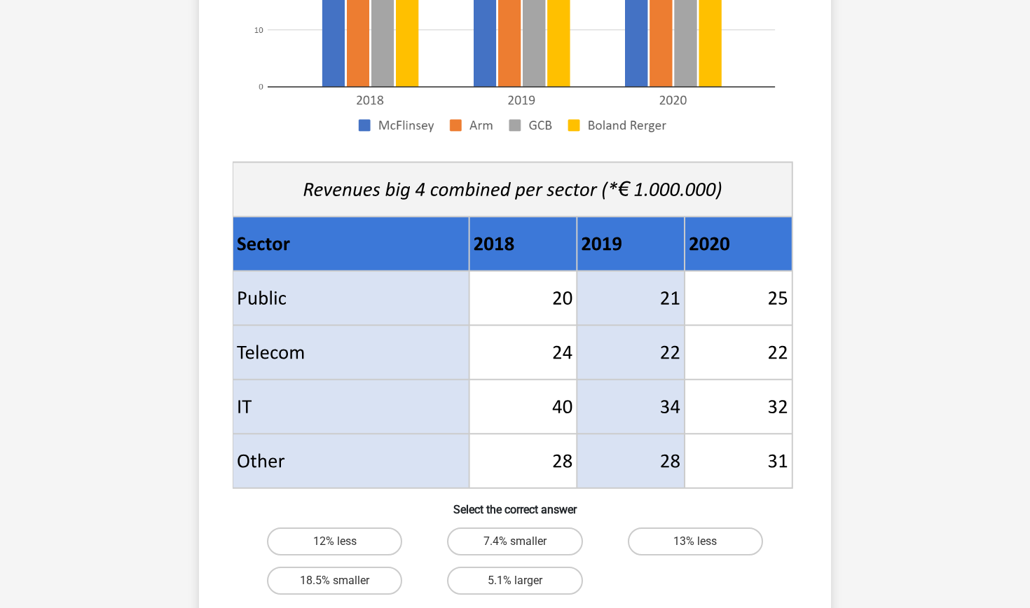
scroll to position [345, 0]
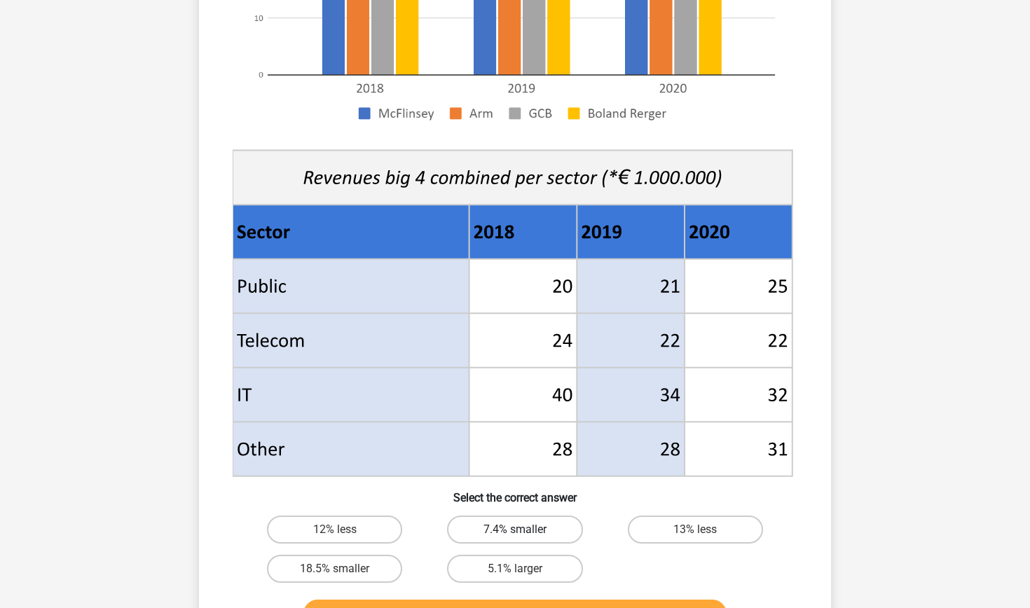
click at [539, 531] on label "7.4% smaller" at bounding box center [514, 530] width 135 height 28
click at [524, 531] on input "7.4% smaller" at bounding box center [519, 534] width 9 height 9
radio input "true"
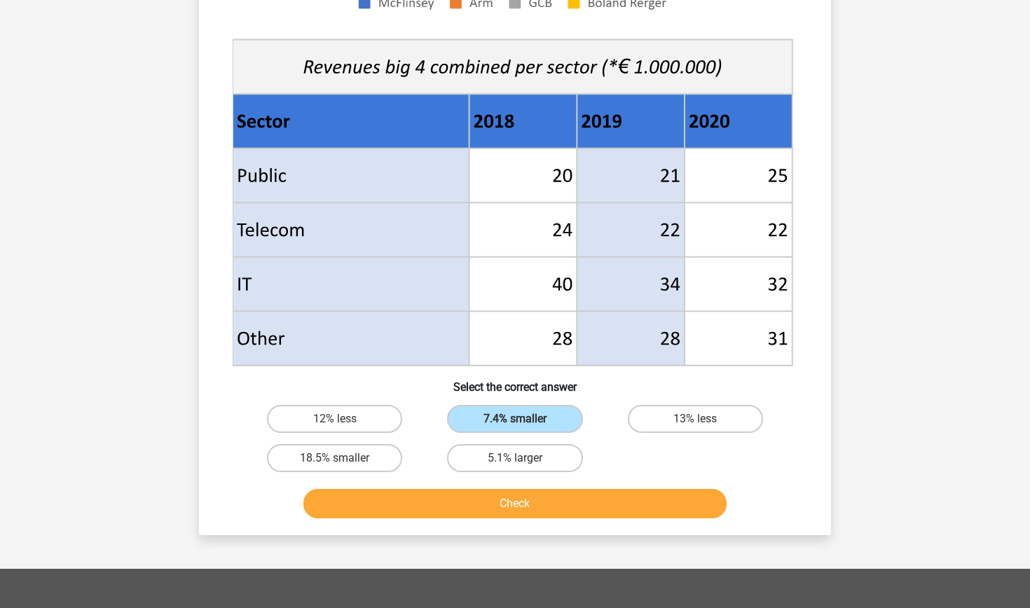
scroll to position [457, 0]
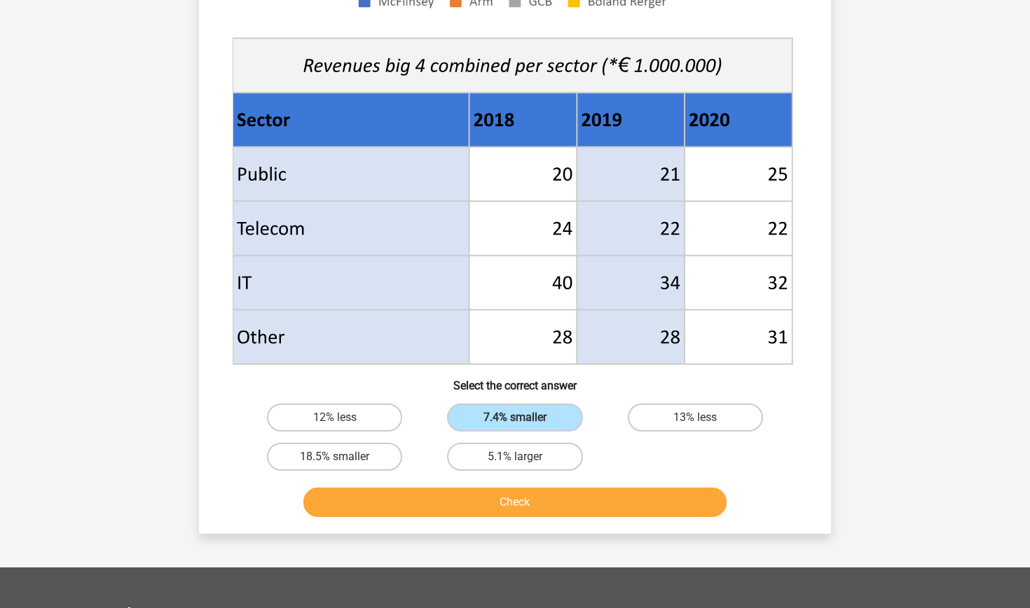
click at [664, 497] on button "Check" at bounding box center [515, 501] width 424 height 29
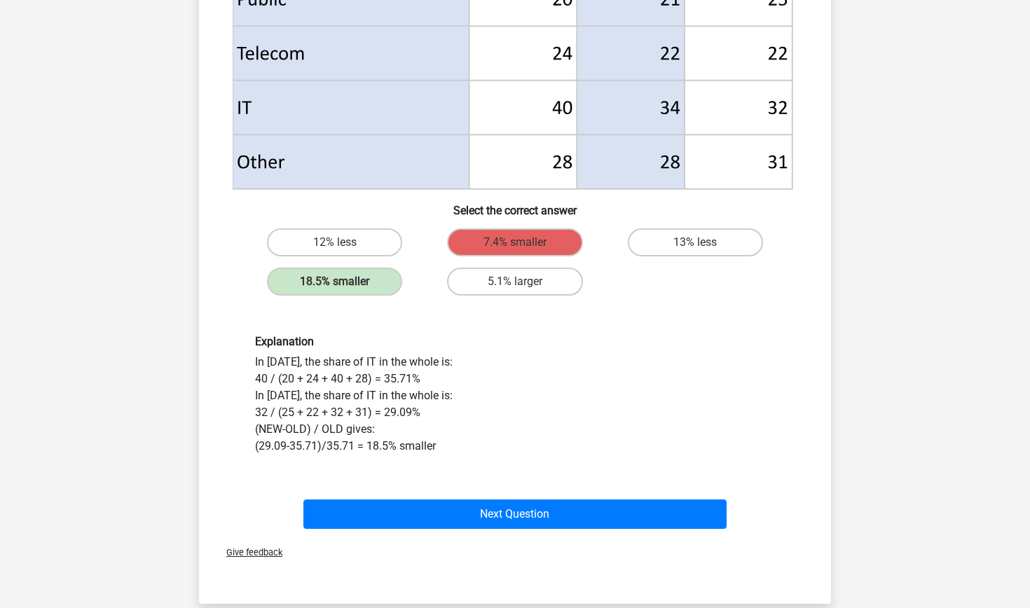
scroll to position [633, 0]
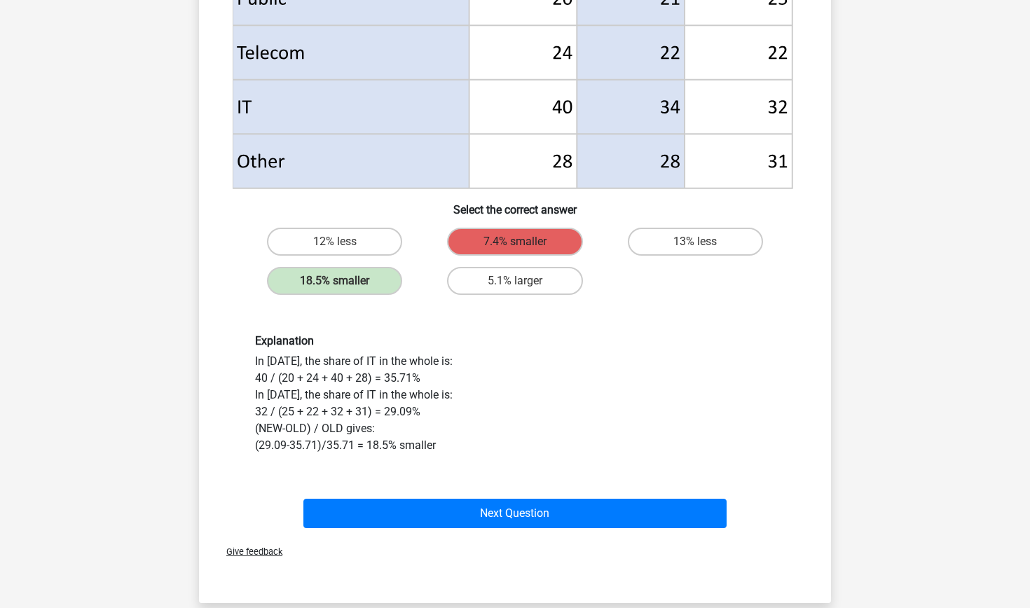
click at [513, 235] on label "7.4% smaller" at bounding box center [514, 242] width 135 height 28
click at [328, 282] on label "18.5% smaller" at bounding box center [334, 281] width 135 height 28
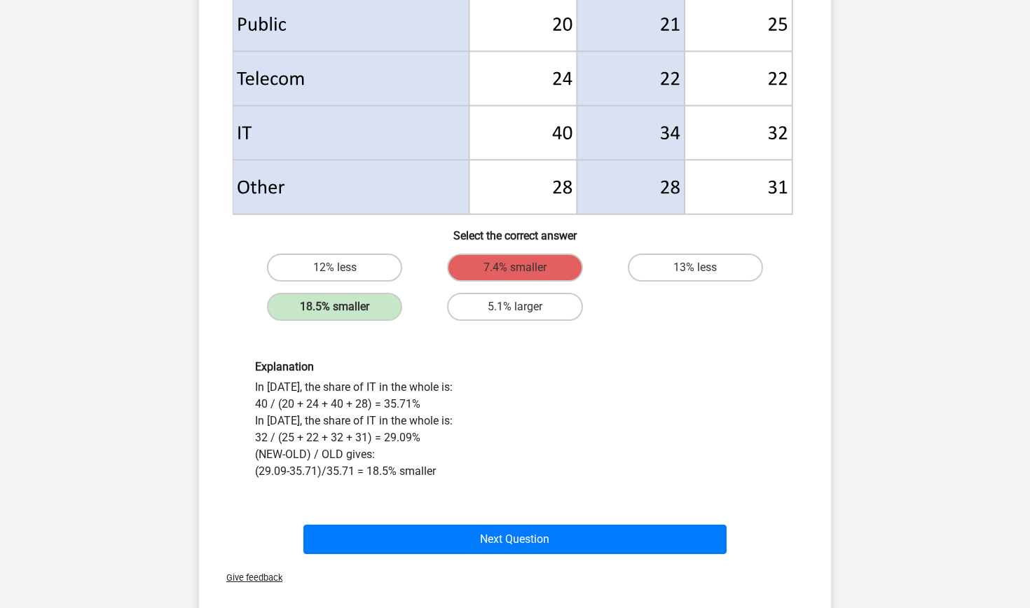
scroll to position [672, 0]
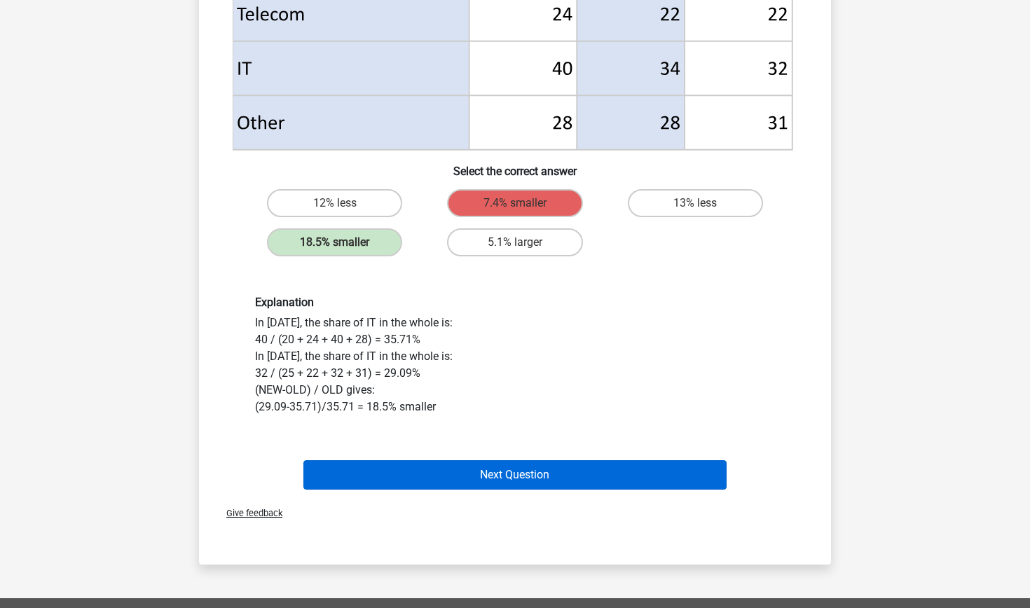
click at [506, 472] on button "Next Question" at bounding box center [515, 474] width 424 height 29
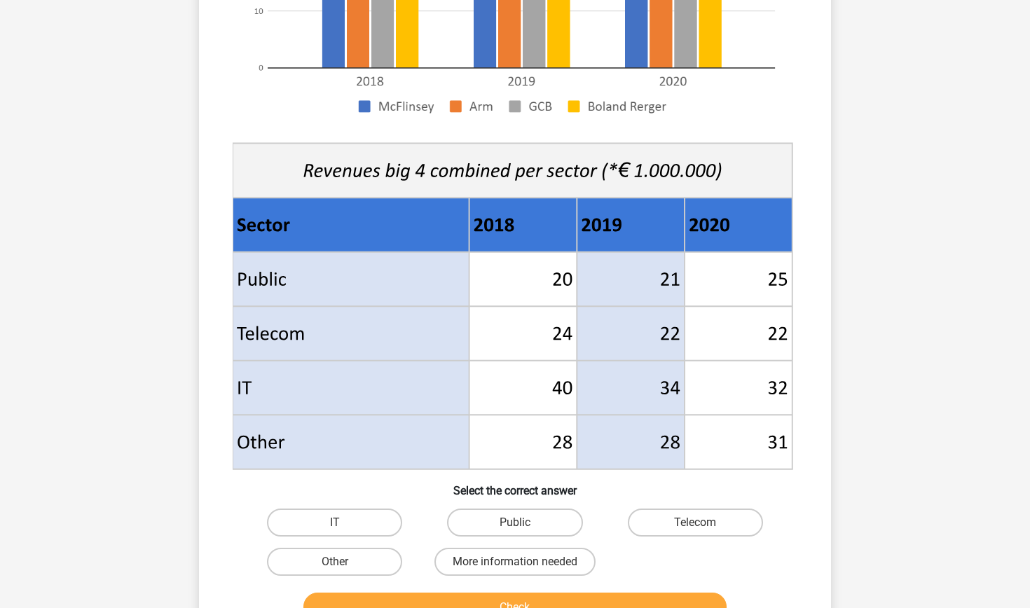
scroll to position [356, 0]
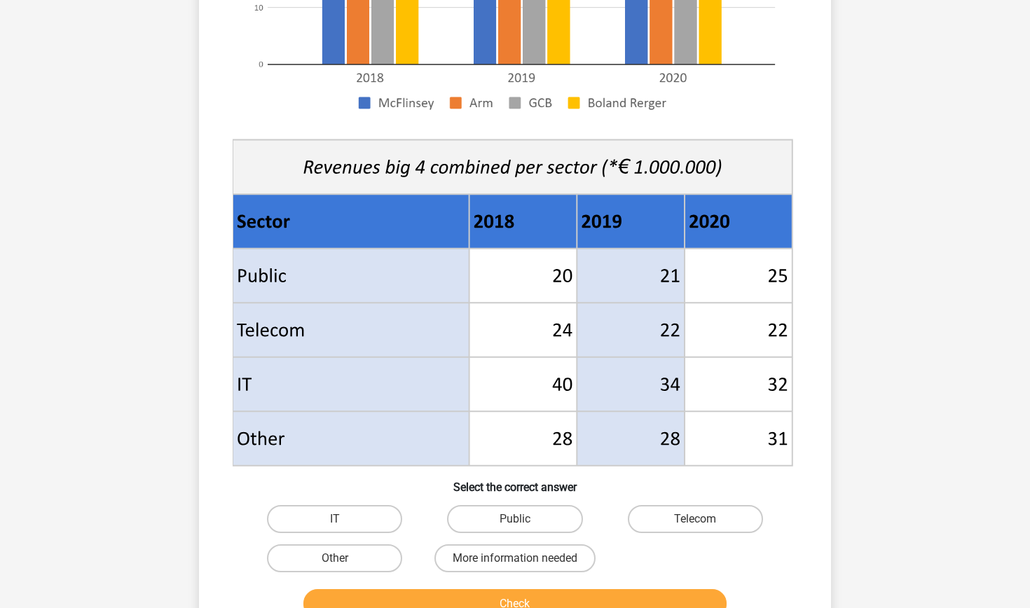
click at [518, 520] on input "Public" at bounding box center [519, 523] width 9 height 9
radio input "true"
click at [671, 597] on button "Check" at bounding box center [515, 603] width 424 height 29
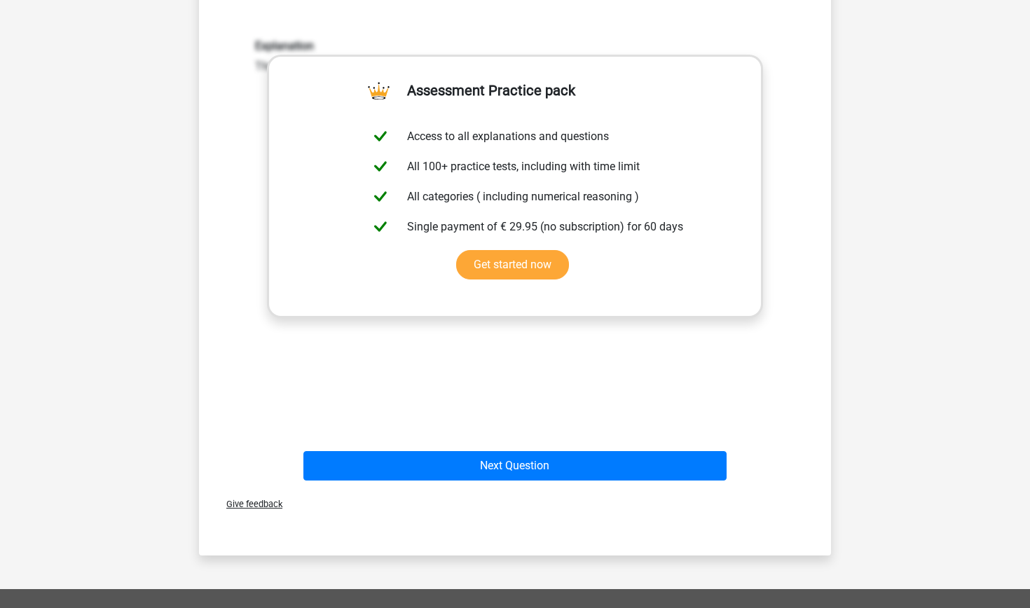
scroll to position [961, 0]
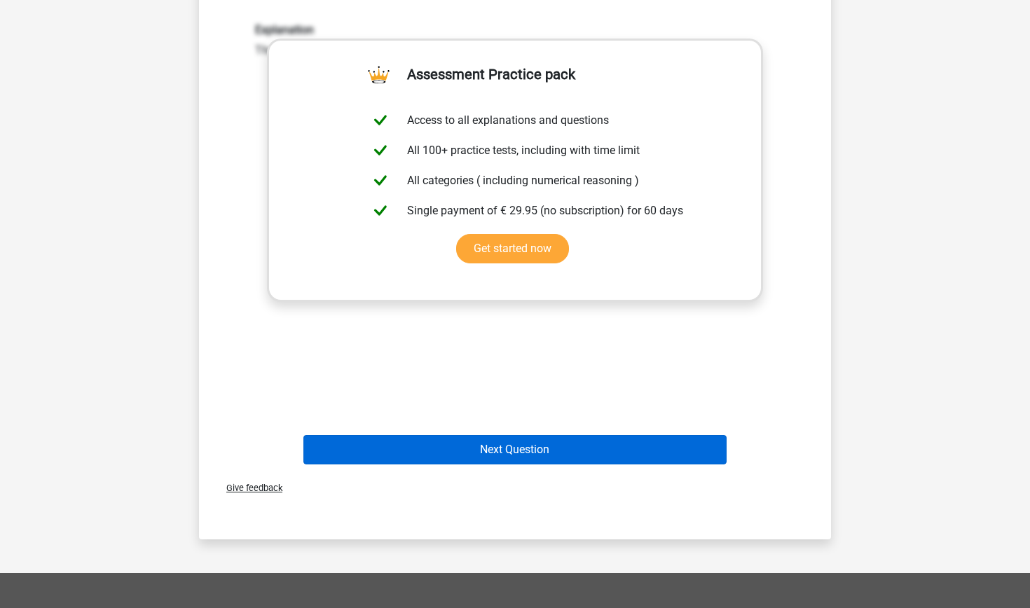
click at [609, 455] on button "Next Question" at bounding box center [515, 449] width 424 height 29
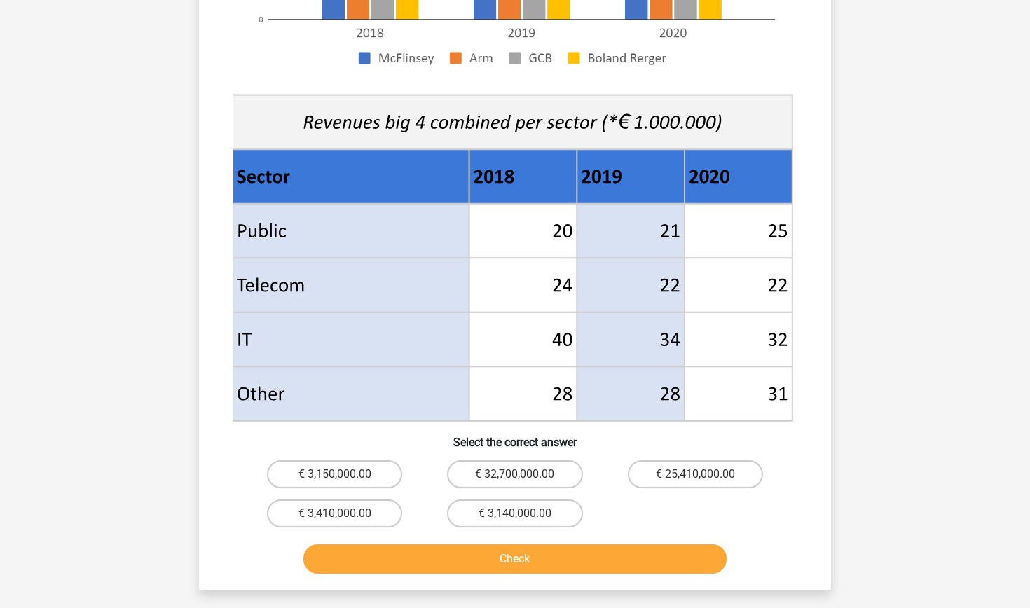
scroll to position [424, 0]
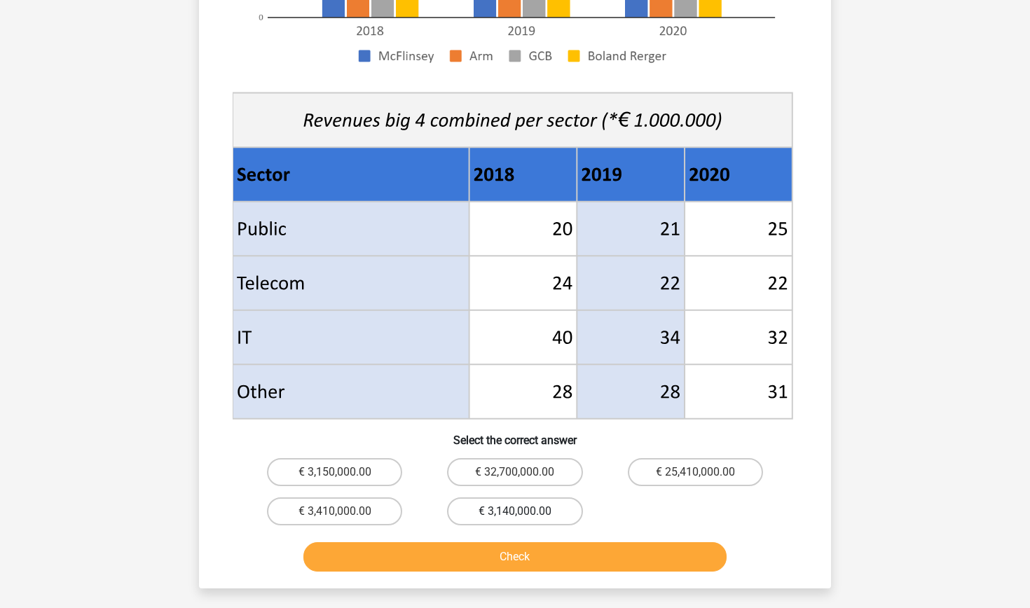
click at [533, 511] on label "€ 3,140,000.00" at bounding box center [514, 511] width 135 height 28
click at [524, 511] on input "€ 3,140,000.00" at bounding box center [519, 515] width 9 height 9
radio input "true"
click at [555, 558] on button "Check" at bounding box center [515, 556] width 424 height 29
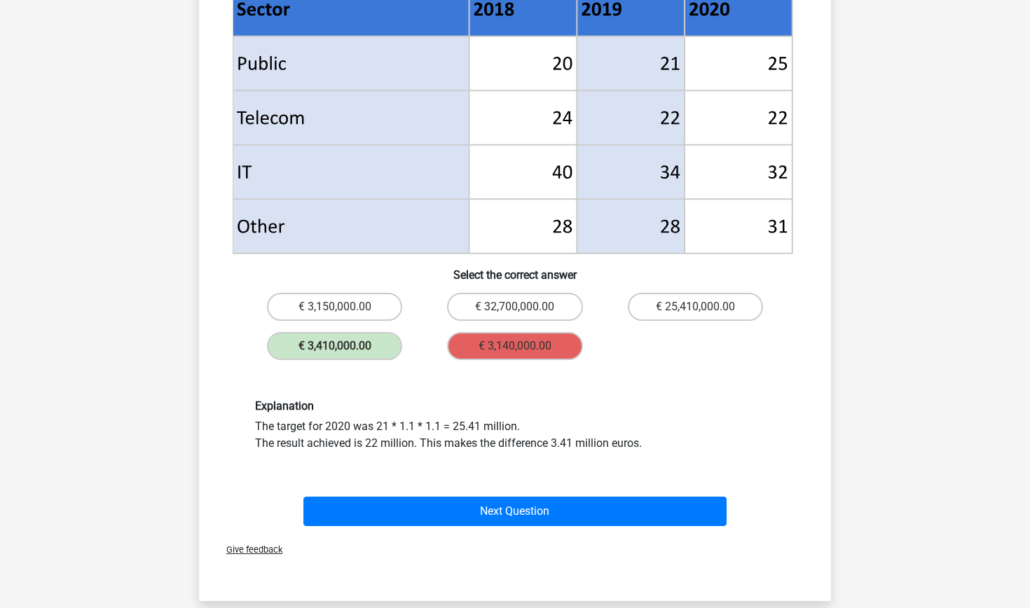
scroll to position [590, 0]
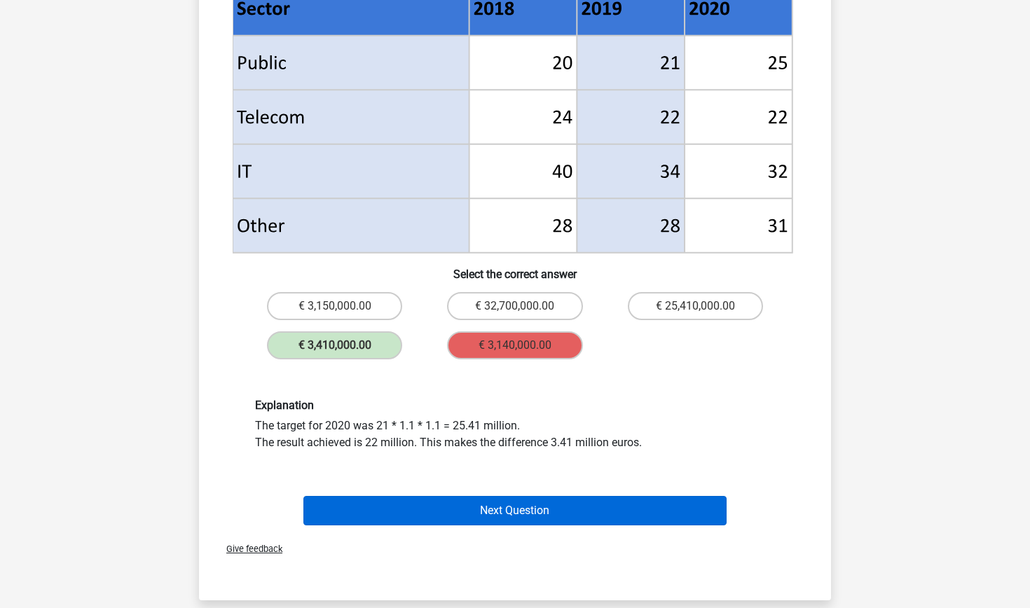
click at [554, 514] on button "Next Question" at bounding box center [515, 510] width 424 height 29
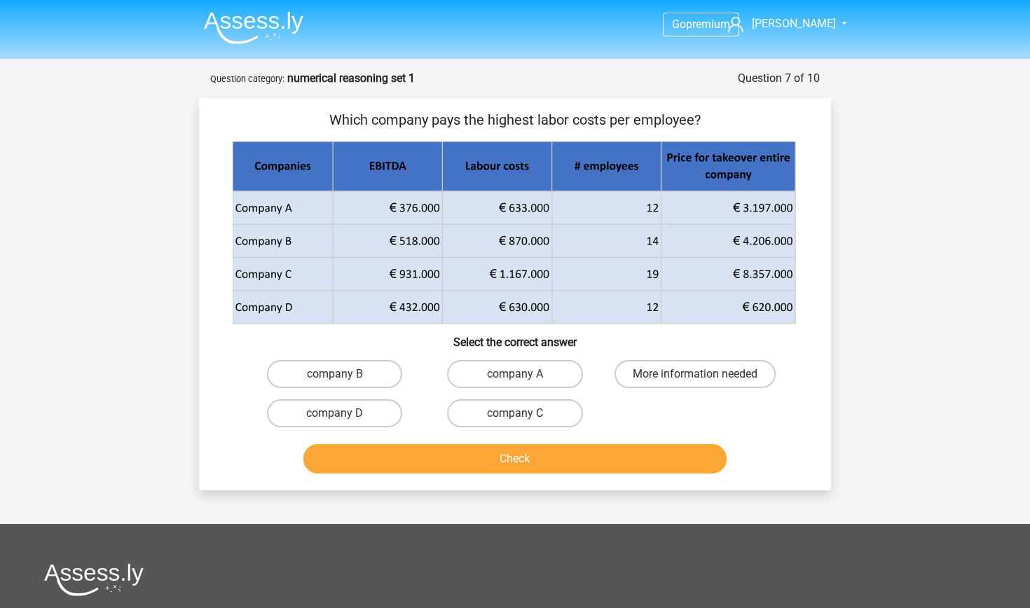
scroll to position [0, 0]
click at [331, 376] on label "company B" at bounding box center [334, 374] width 135 height 28
click at [335, 376] on input "company B" at bounding box center [339, 378] width 9 height 9
radio input "true"
click at [415, 452] on button "Check" at bounding box center [515, 458] width 424 height 29
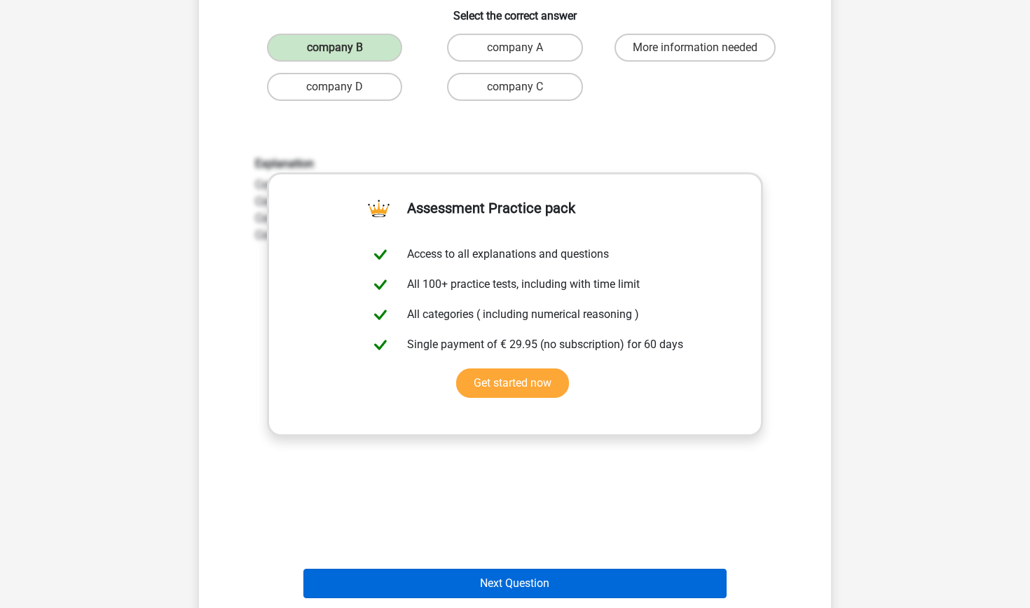
click at [557, 579] on button "Next Question" at bounding box center [515, 583] width 424 height 29
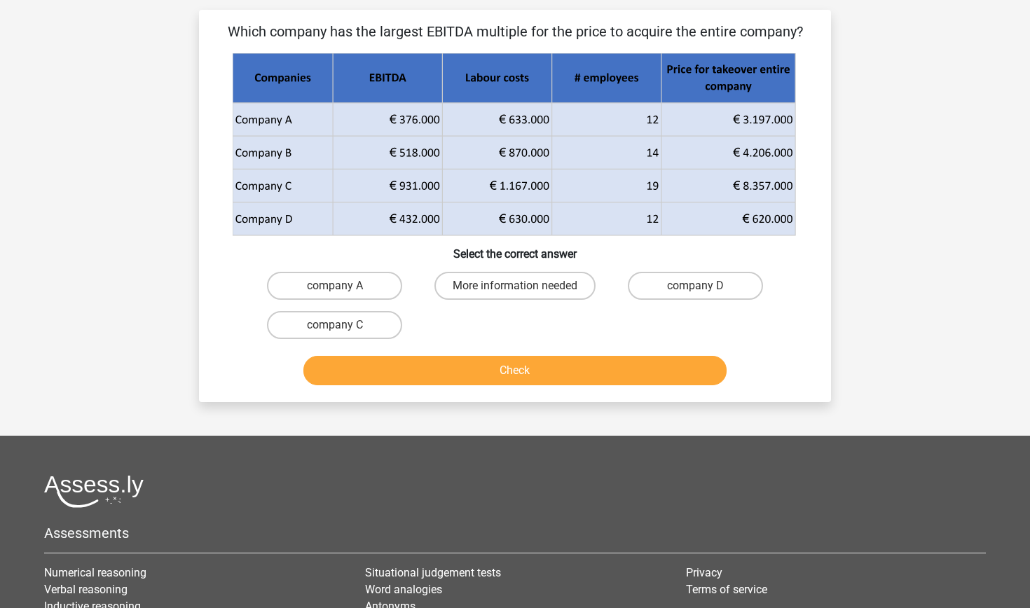
scroll to position [70, 0]
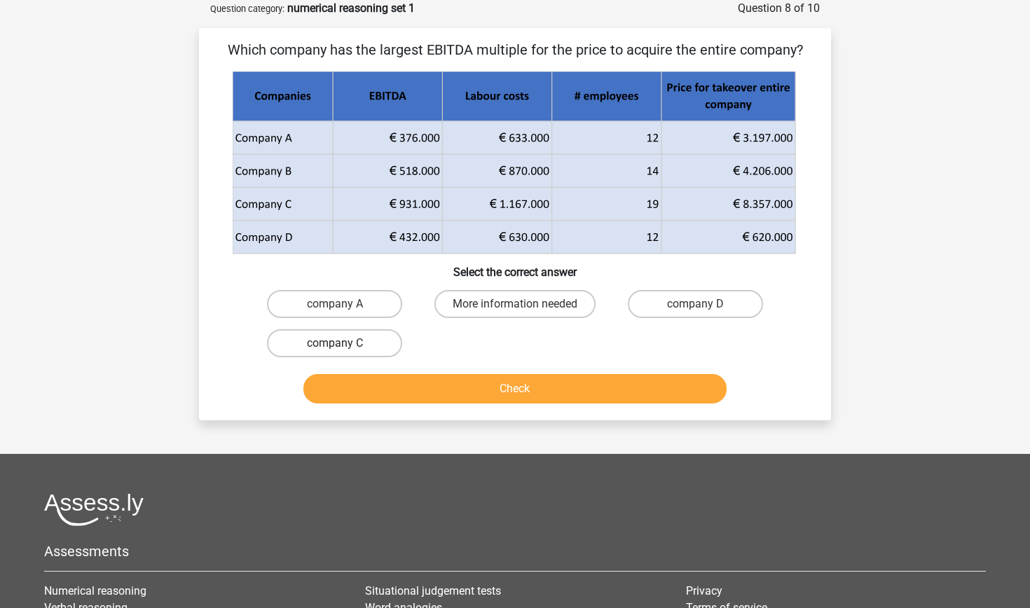
click at [380, 340] on label "company C" at bounding box center [334, 343] width 135 height 28
click at [344, 343] on input "company C" at bounding box center [339, 347] width 9 height 9
radio input "true"
click at [431, 379] on button "Check" at bounding box center [515, 388] width 424 height 29
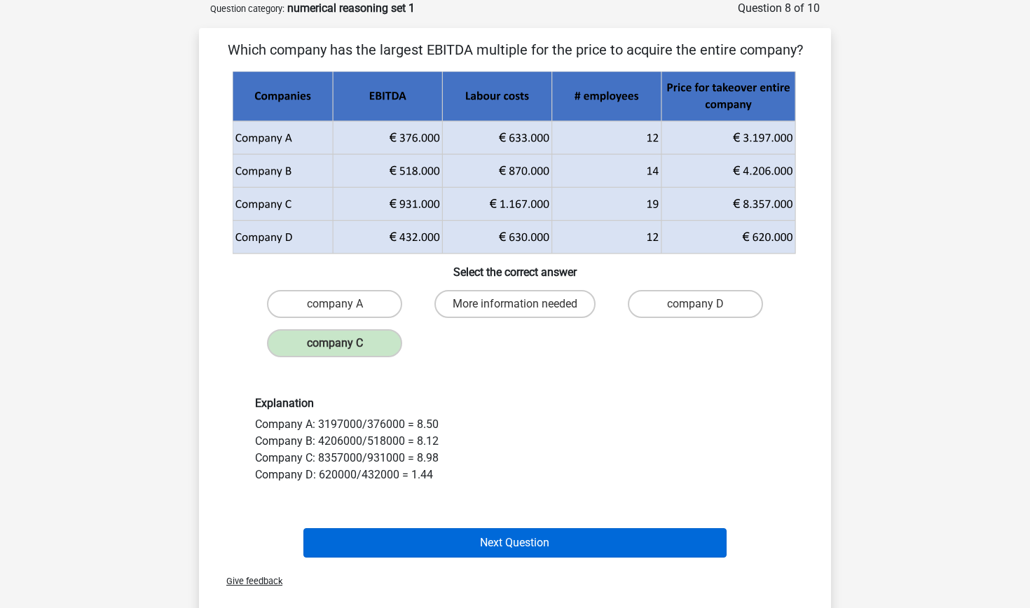
click at [595, 539] on button "Next Question" at bounding box center [515, 542] width 424 height 29
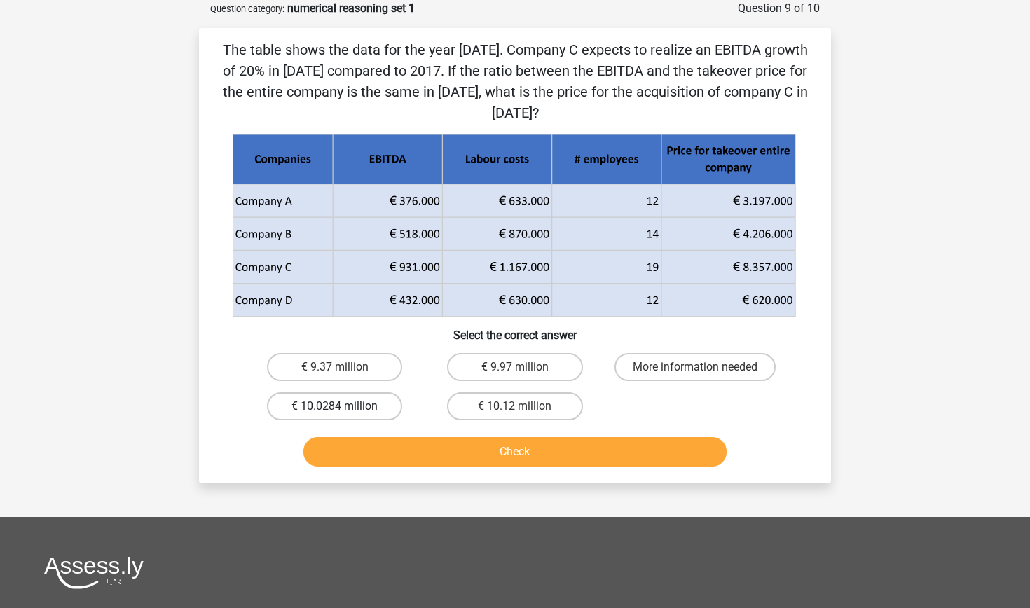
click at [389, 403] on label "€ 10.0284 million" at bounding box center [334, 406] width 135 height 28
click at [344, 406] on input "€ 10.0284 million" at bounding box center [339, 410] width 9 height 9
radio input "true"
click at [407, 445] on button "Check" at bounding box center [515, 451] width 424 height 29
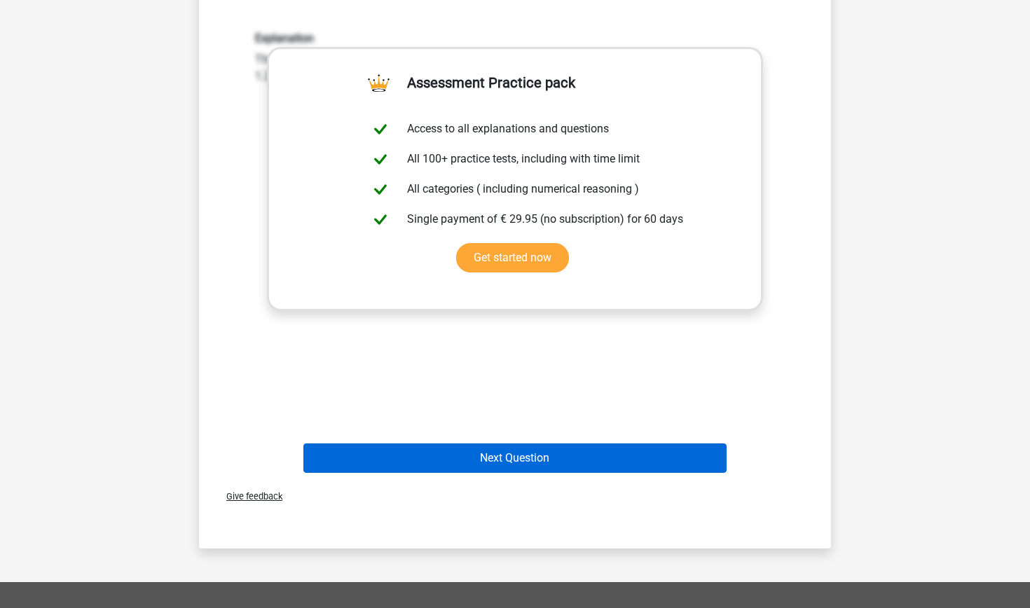
click at [407, 445] on button "Next Question" at bounding box center [515, 457] width 424 height 29
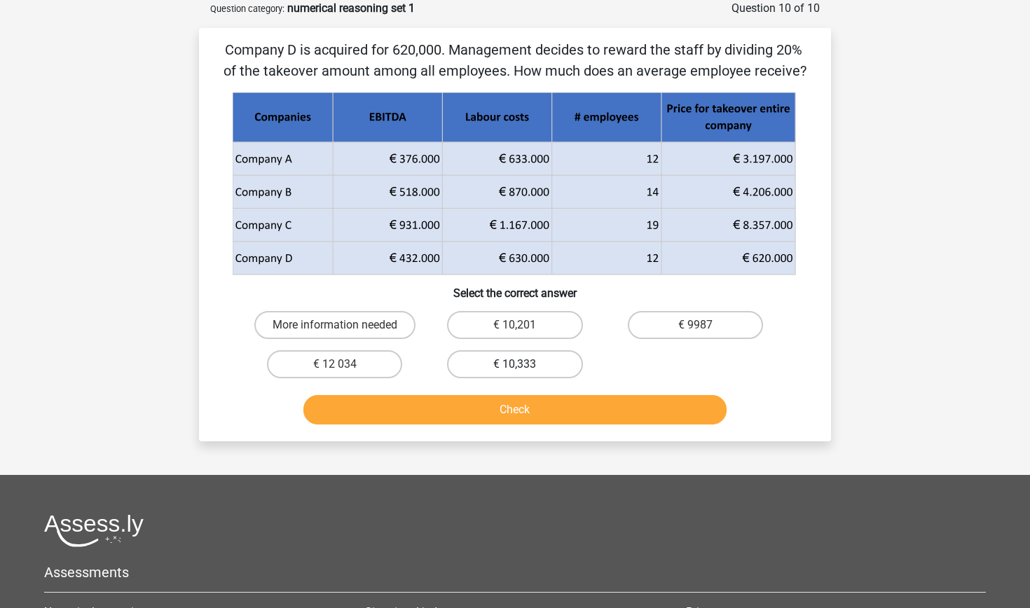
click at [494, 373] on label "€ 10,333" at bounding box center [514, 364] width 135 height 28
click at [515, 373] on input "€ 10,333" at bounding box center [519, 368] width 9 height 9
radio input "true"
click at [504, 399] on button "Check" at bounding box center [515, 409] width 424 height 29
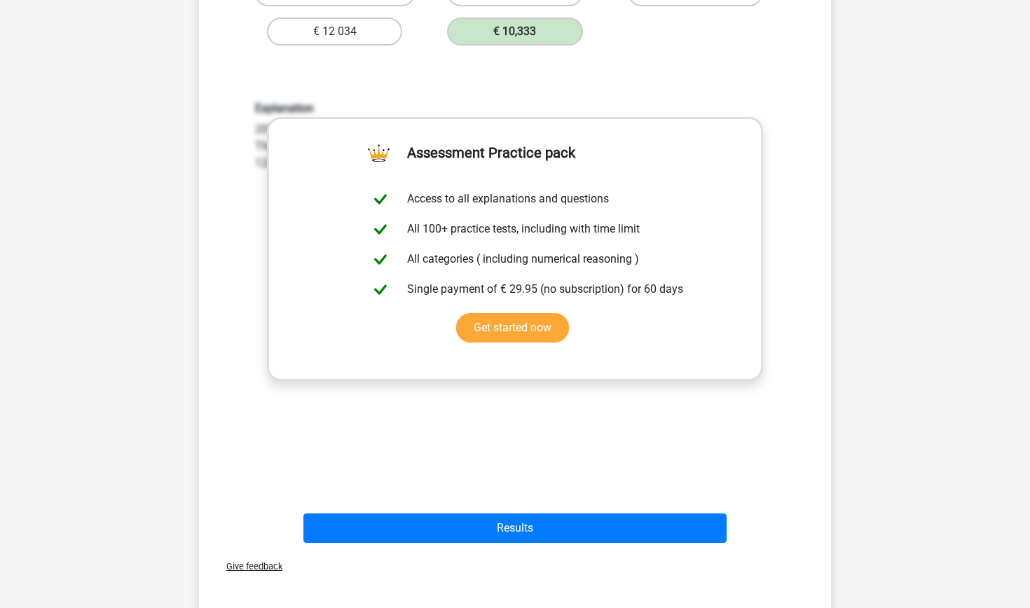
scroll to position [414, 0]
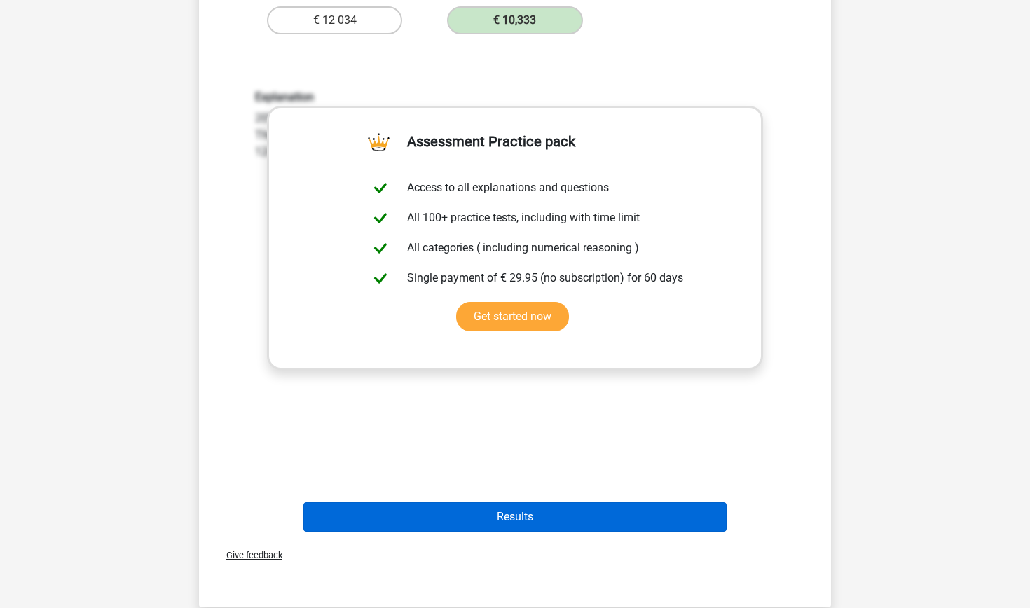
click at [568, 520] on button "Results" at bounding box center [515, 516] width 424 height 29
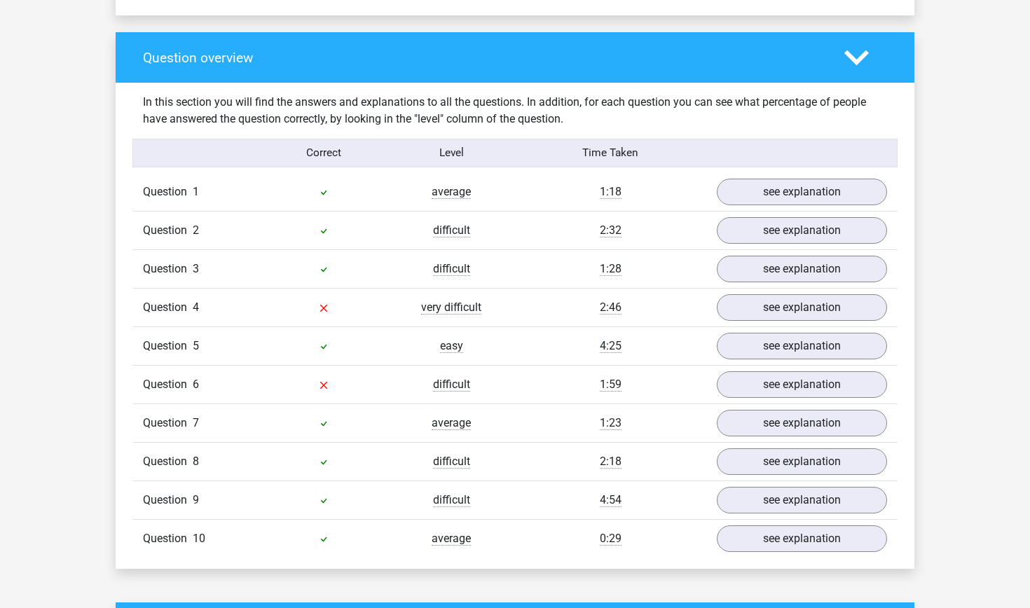
scroll to position [1007, 0]
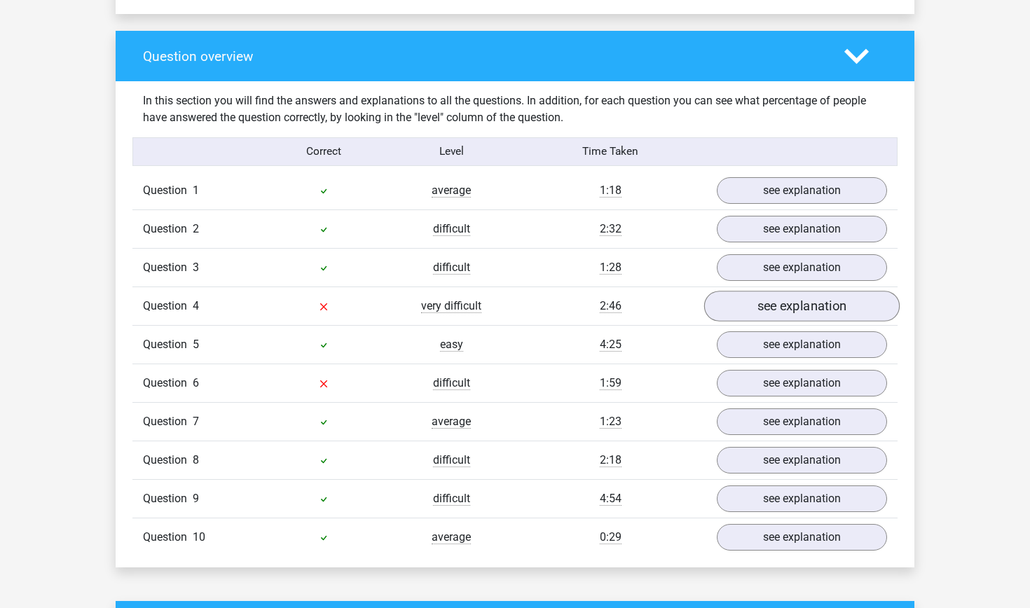
click at [768, 309] on link "see explanation" at bounding box center [801, 306] width 195 height 31
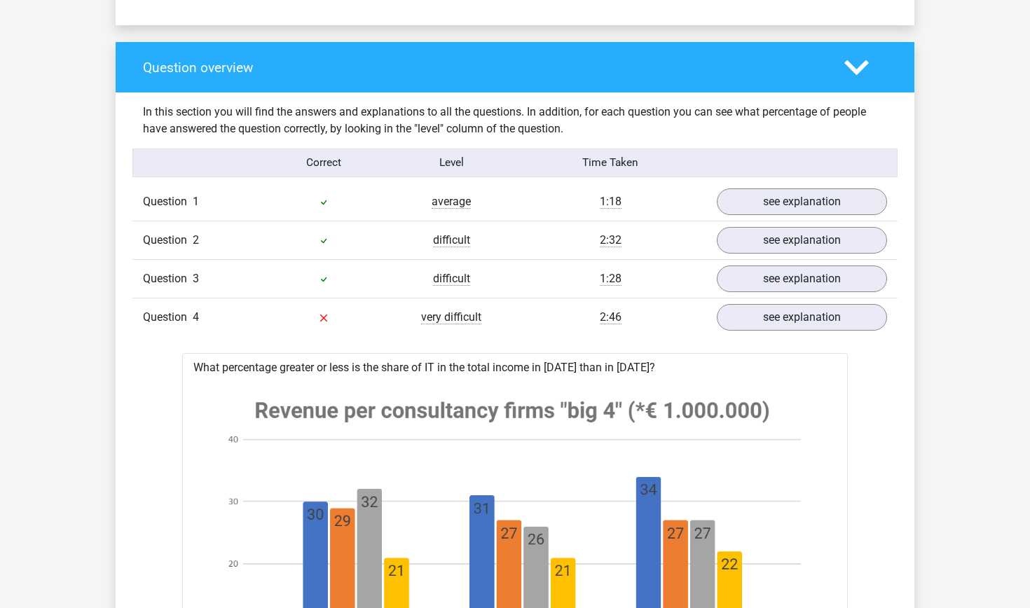
scroll to position [995, 0]
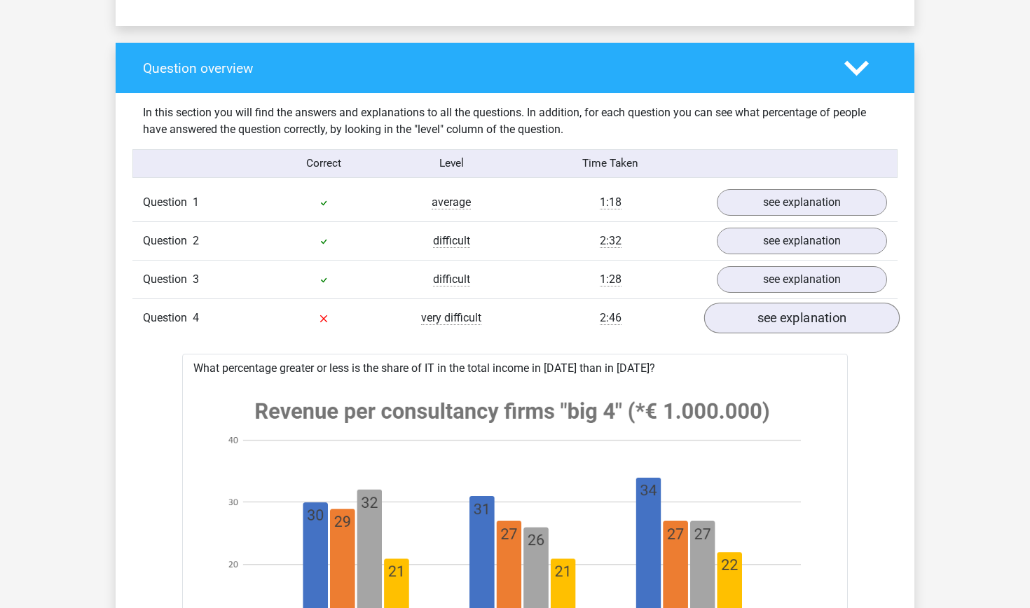
click at [829, 326] on link "see explanation" at bounding box center [801, 318] width 195 height 31
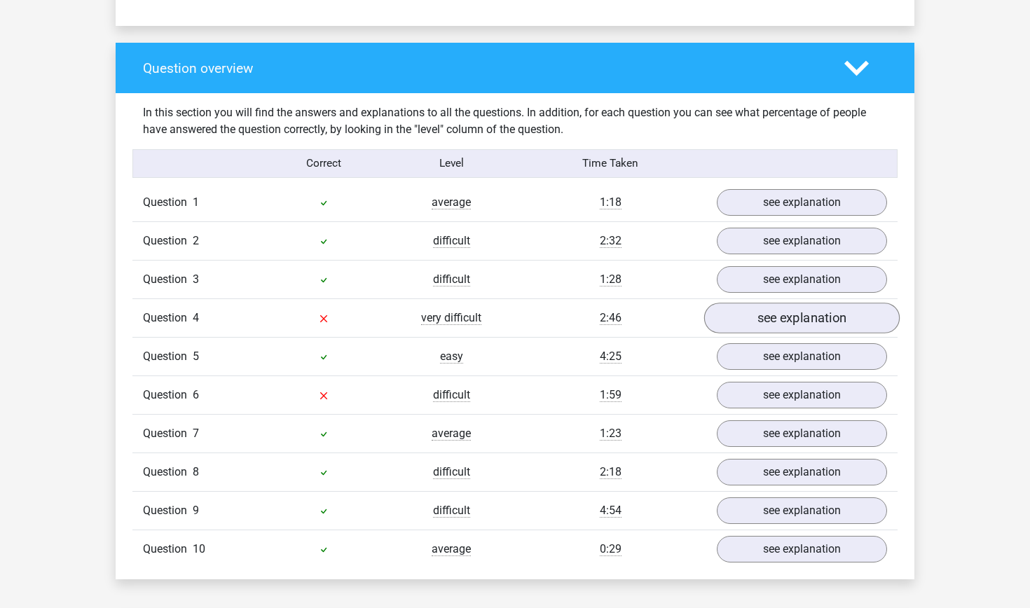
scroll to position [1001, 0]
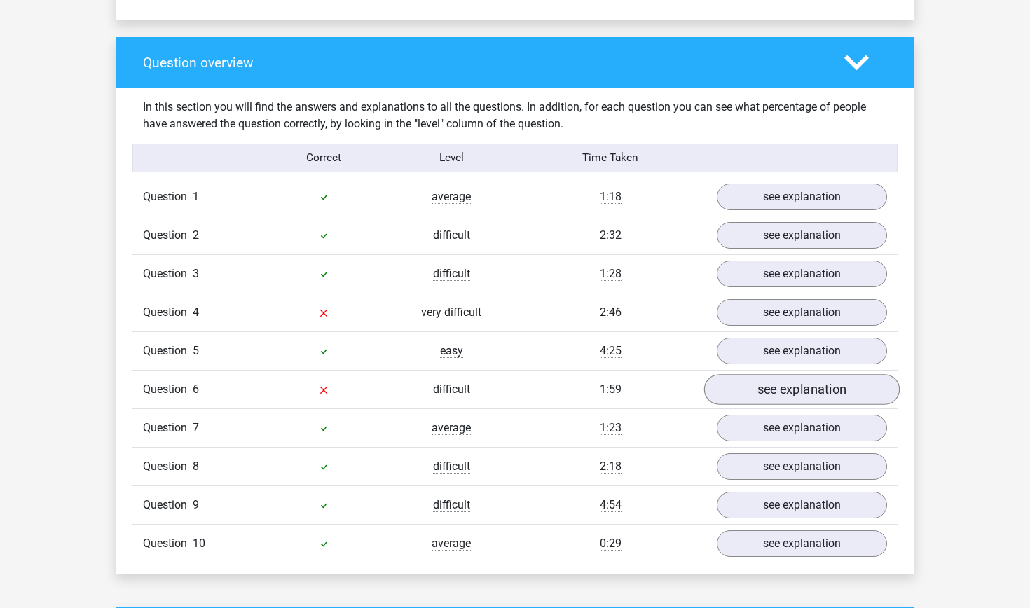
click at [813, 382] on link "see explanation" at bounding box center [801, 389] width 195 height 31
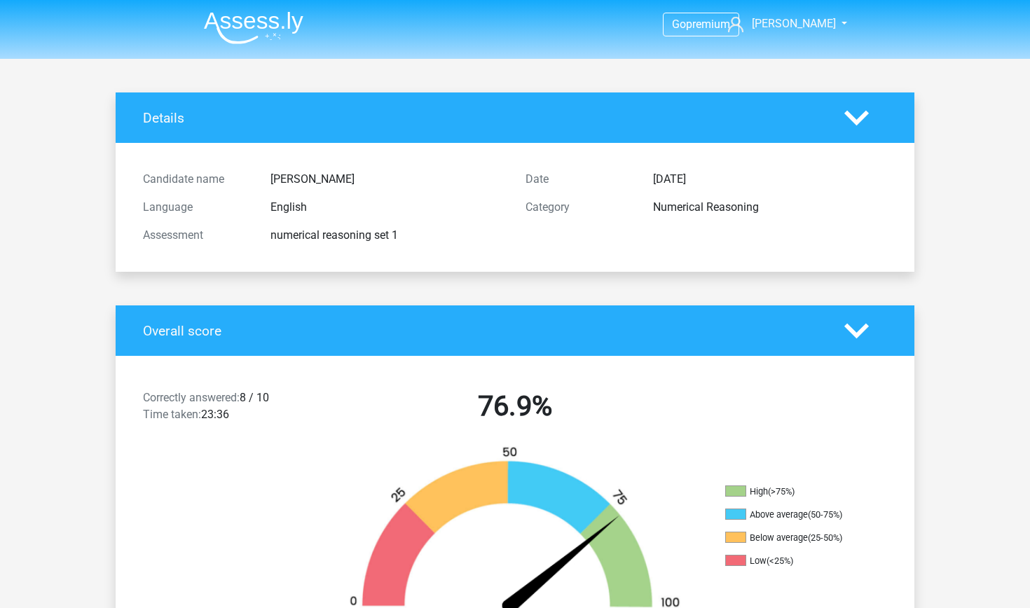
scroll to position [0, 0]
